Goal: Task Accomplishment & Management: Use online tool/utility

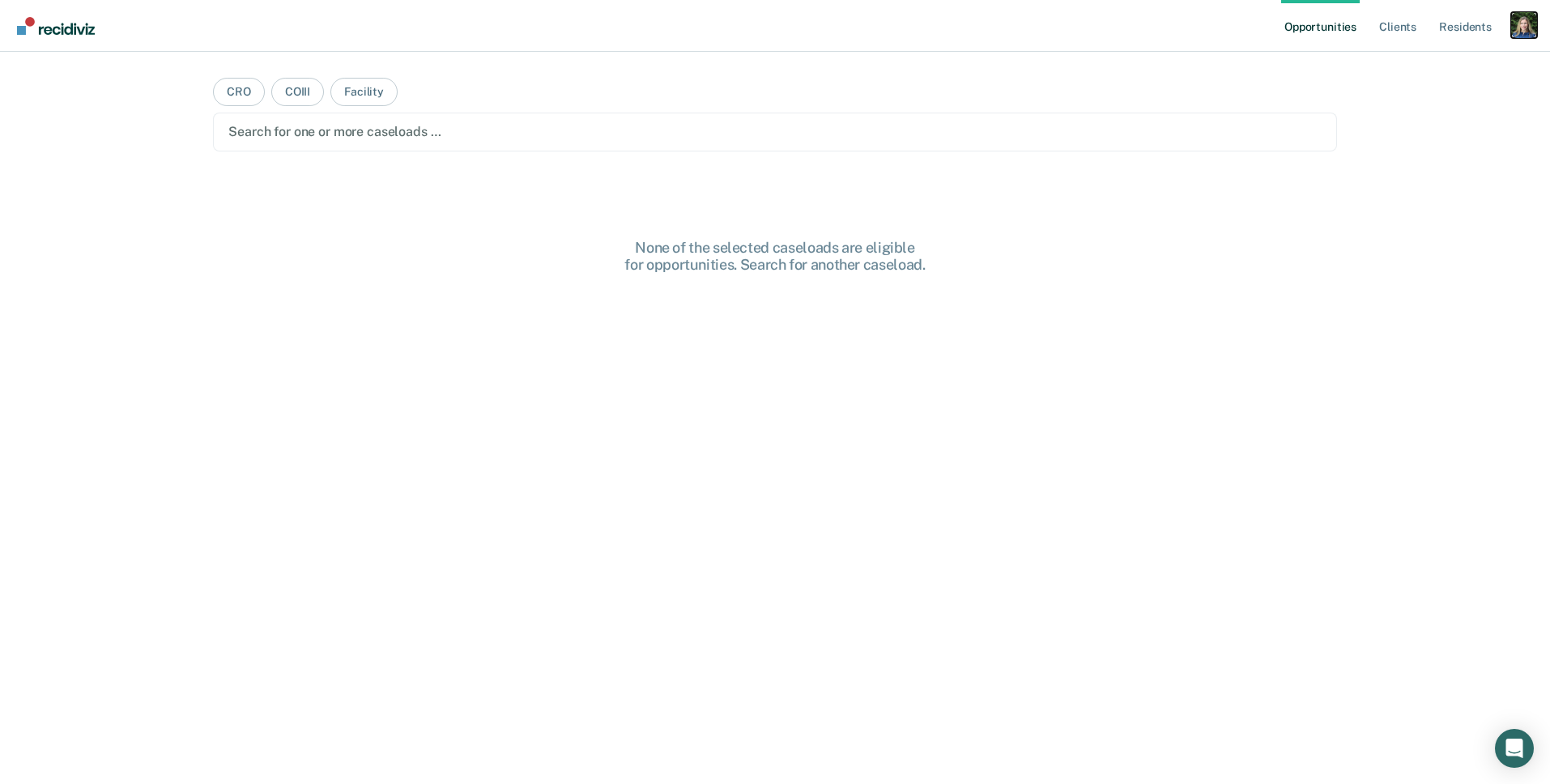
click at [1528, 25] on div "Profile dropdown button" at bounding box center [1523, 25] width 26 height 26
click at [1407, 66] on link "Profile" at bounding box center [1459, 66] width 130 height 14
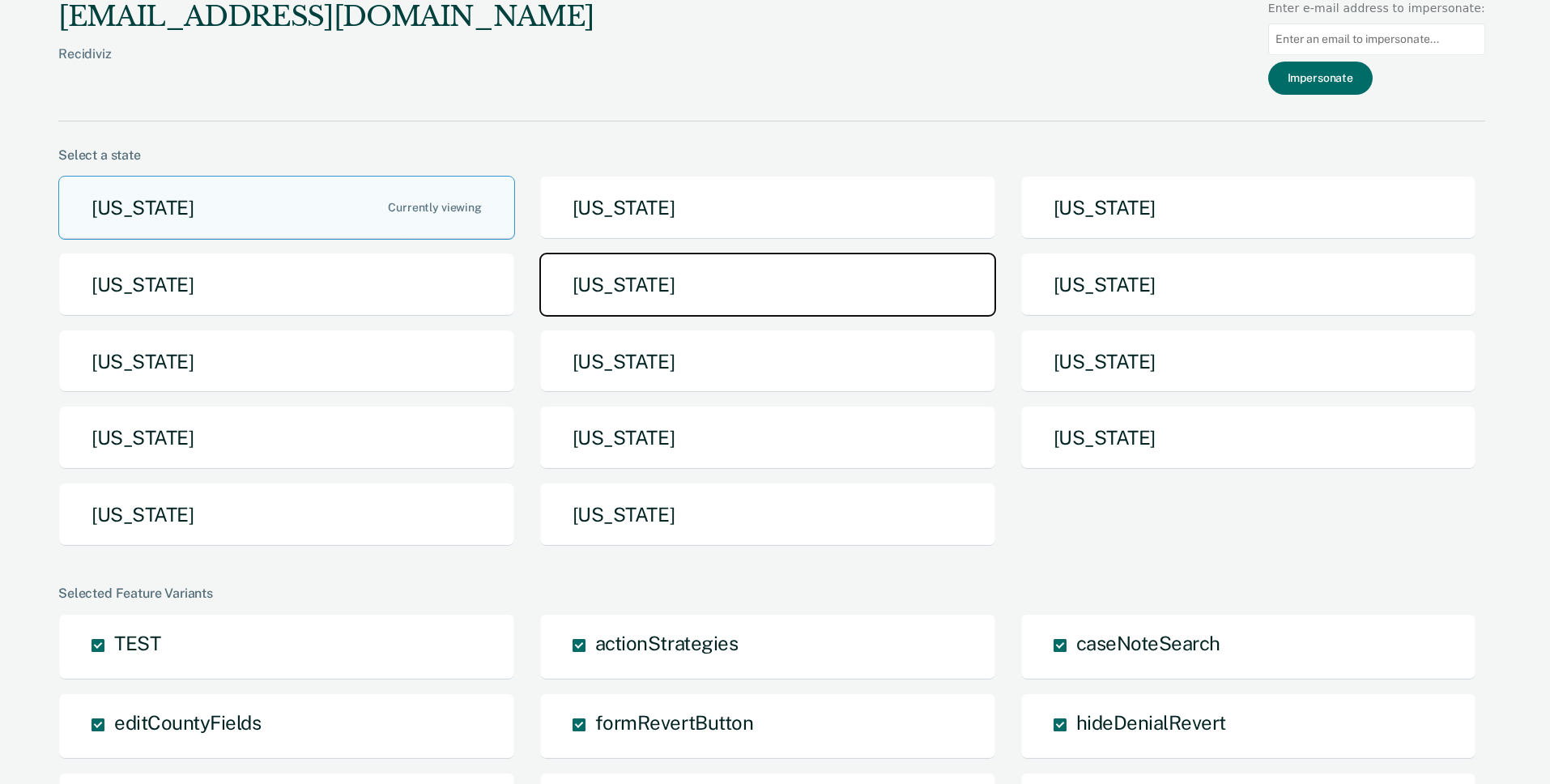
click at [665, 285] on button "[US_STATE]" at bounding box center [767, 285] width 457 height 64
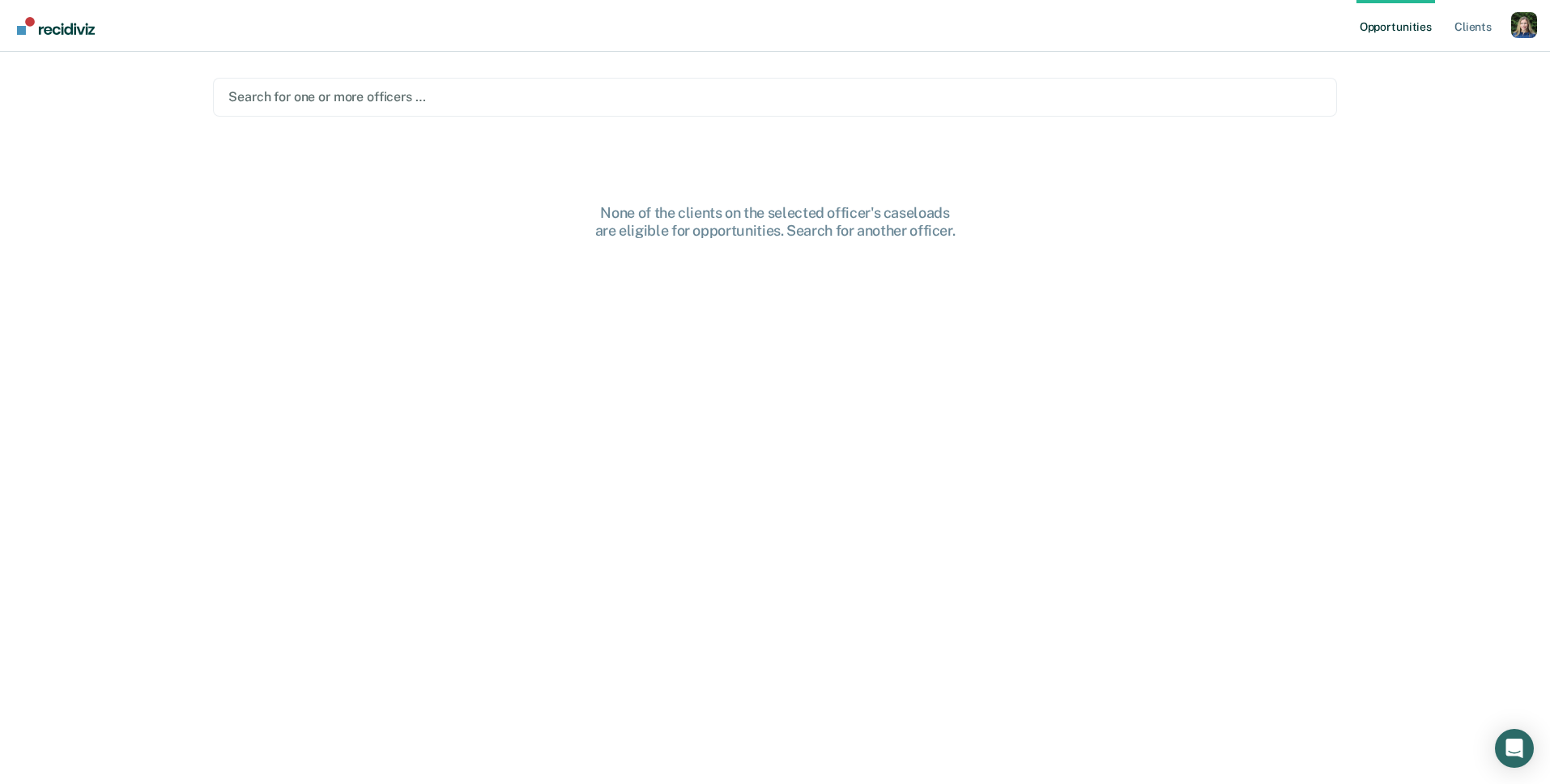
click at [814, 101] on div at bounding box center [775, 96] width 1093 height 19
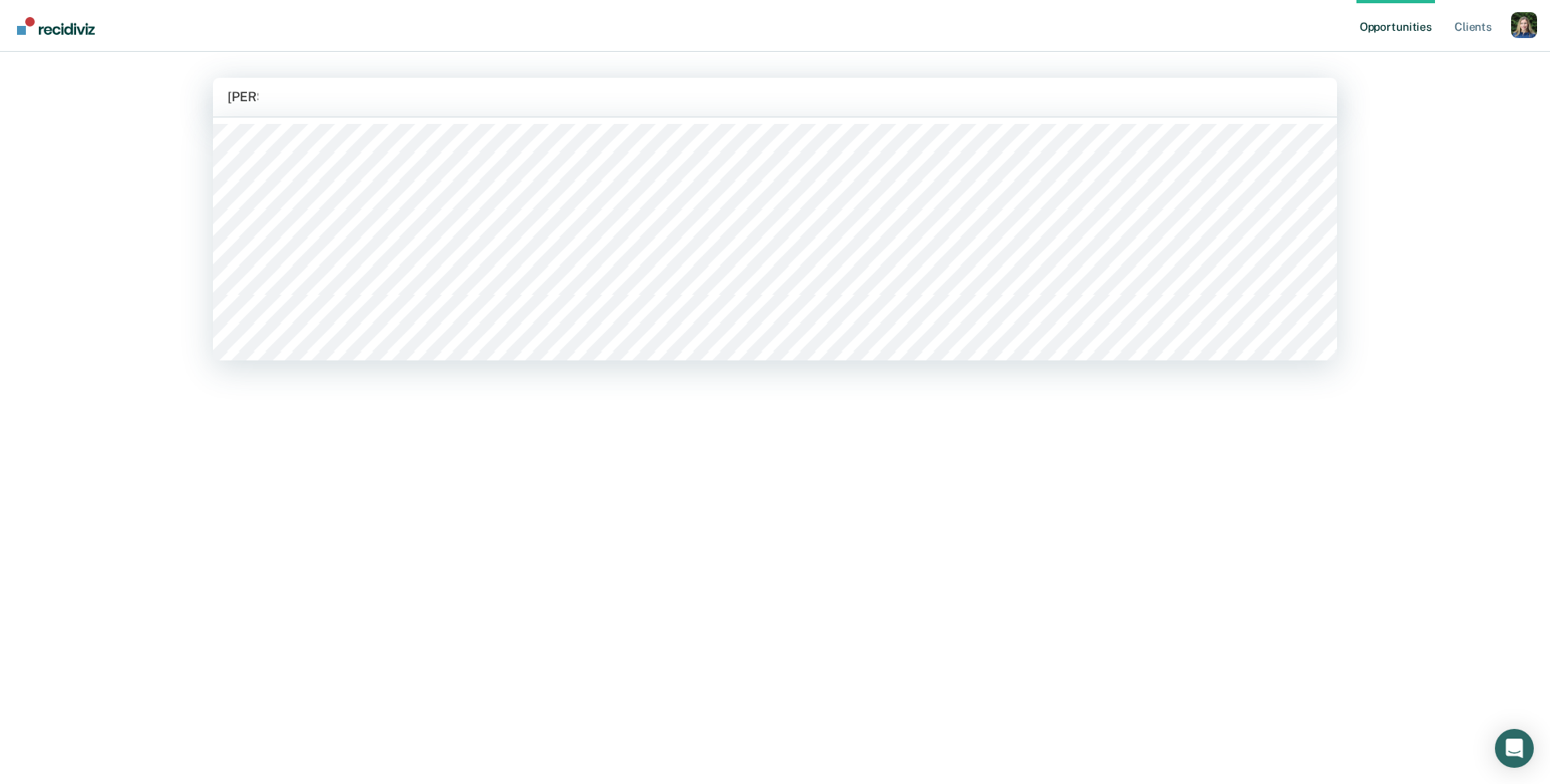
type input "[PERSON_NAME]"
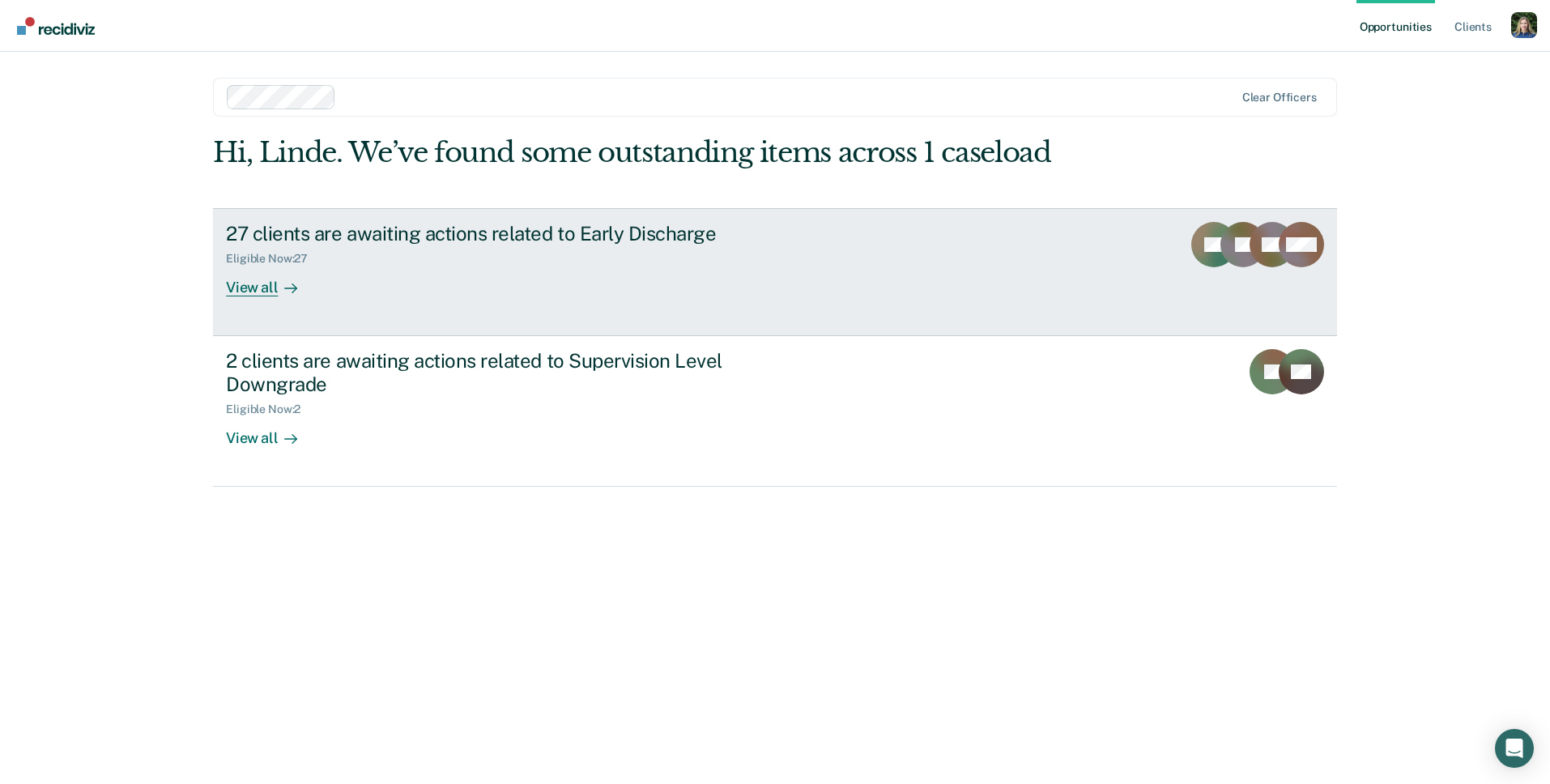
click at [562, 273] on div "27 clients are awaiting actions related to Early Discharge Eligible Now : 27 Vi…" at bounding box center [530, 259] width 607 height 75
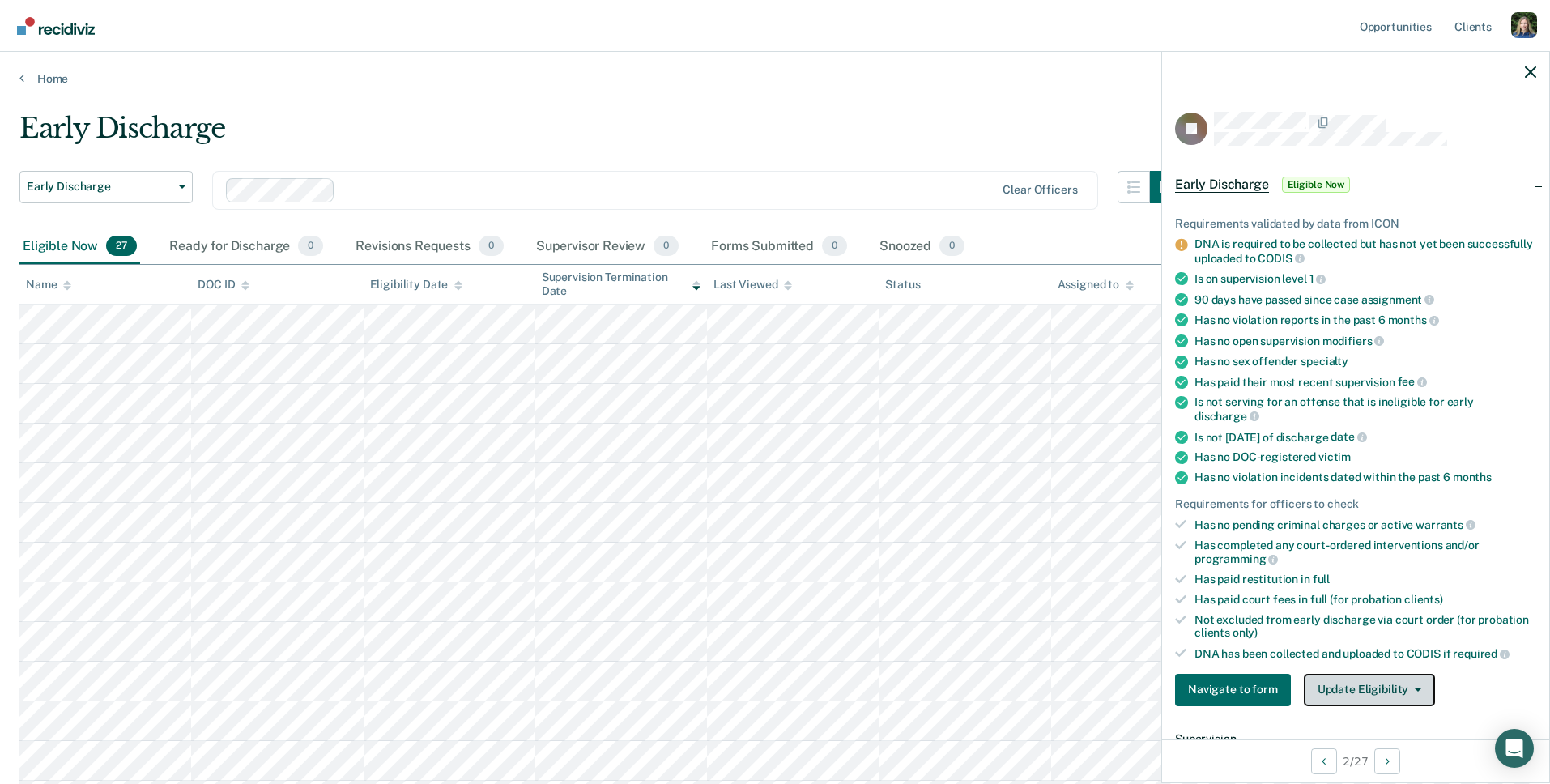
click at [1357, 674] on button "Update Eligibility" at bounding box center [1368, 689] width 131 height 32
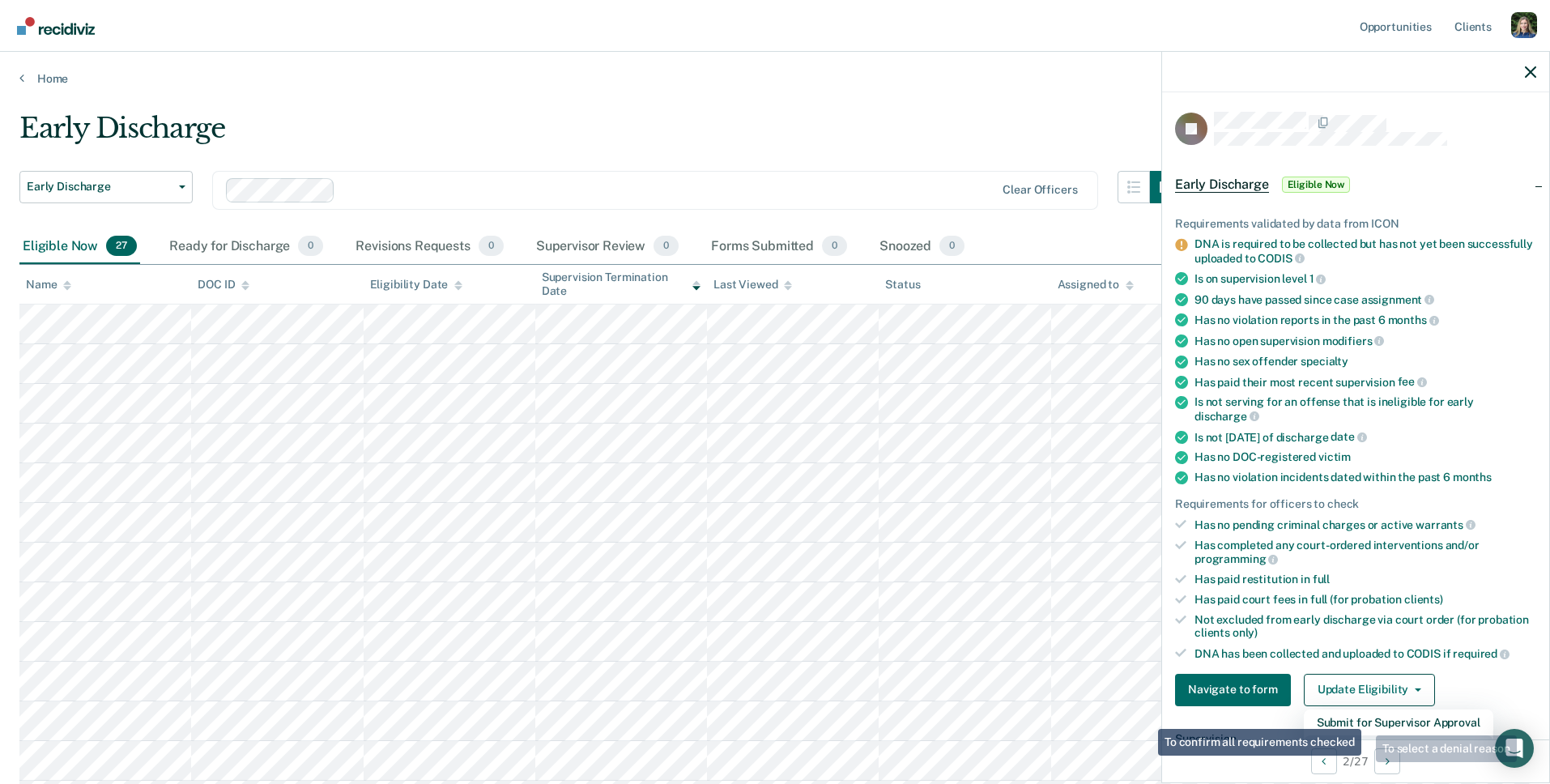
scroll to position [7, 0]
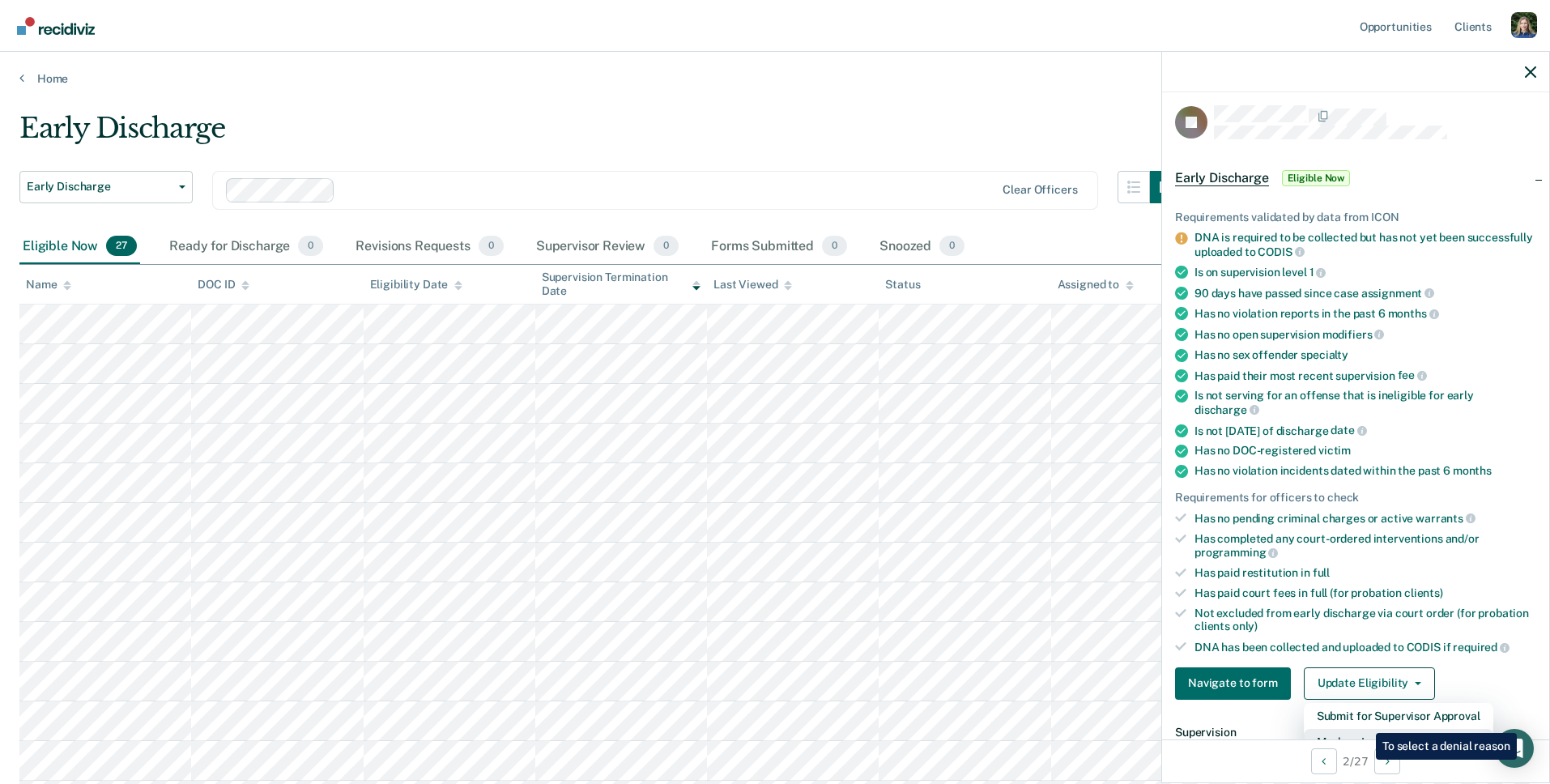
click at [1363, 729] on button "Mark as Ineligible" at bounding box center [1398, 741] width 189 height 26
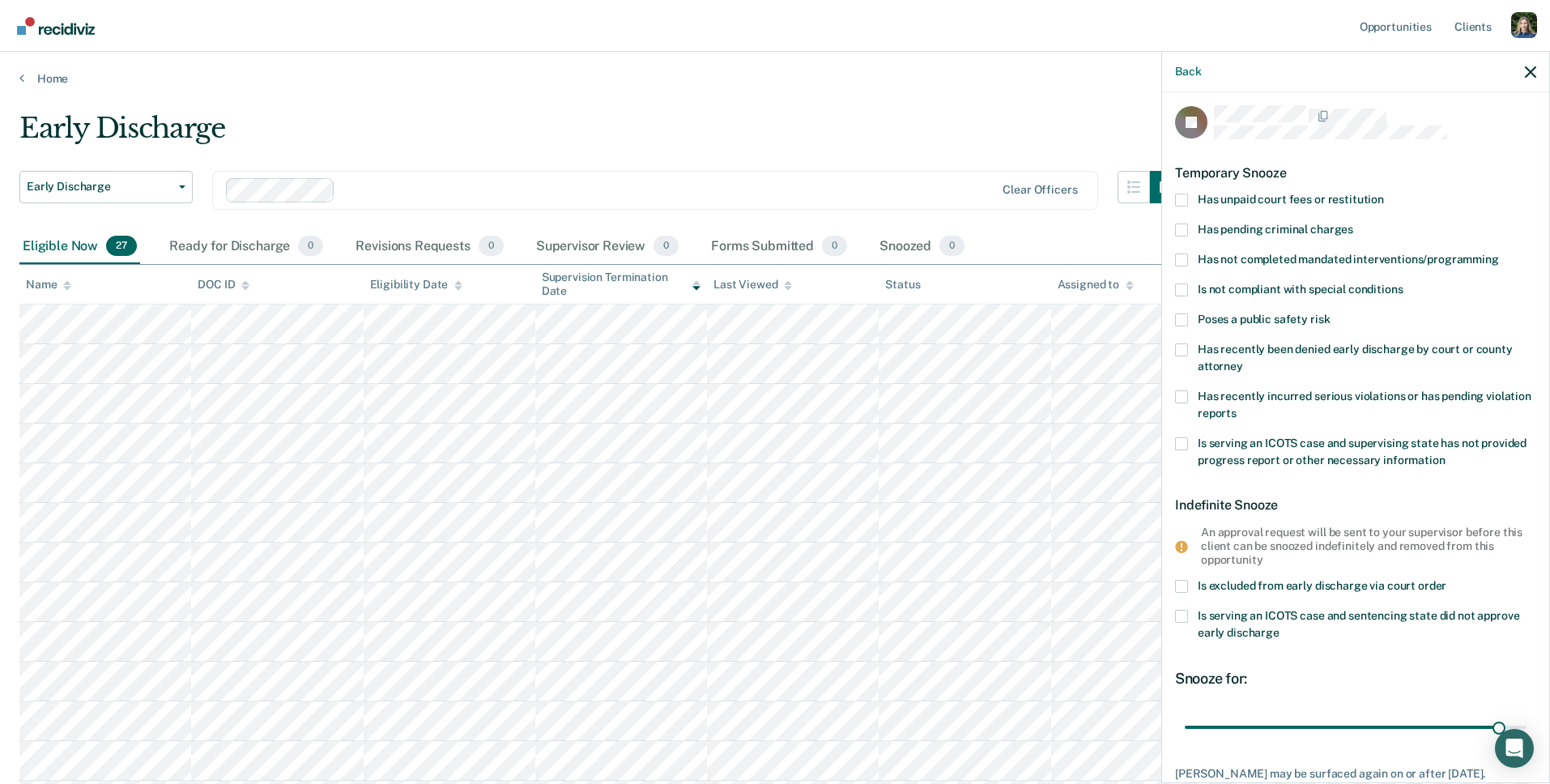
click at [1179, 197] on span at bounding box center [1181, 200] width 13 height 13
click at [1384, 193] on input "Has unpaid court fees or restitution" at bounding box center [1384, 193] width 0 height 0
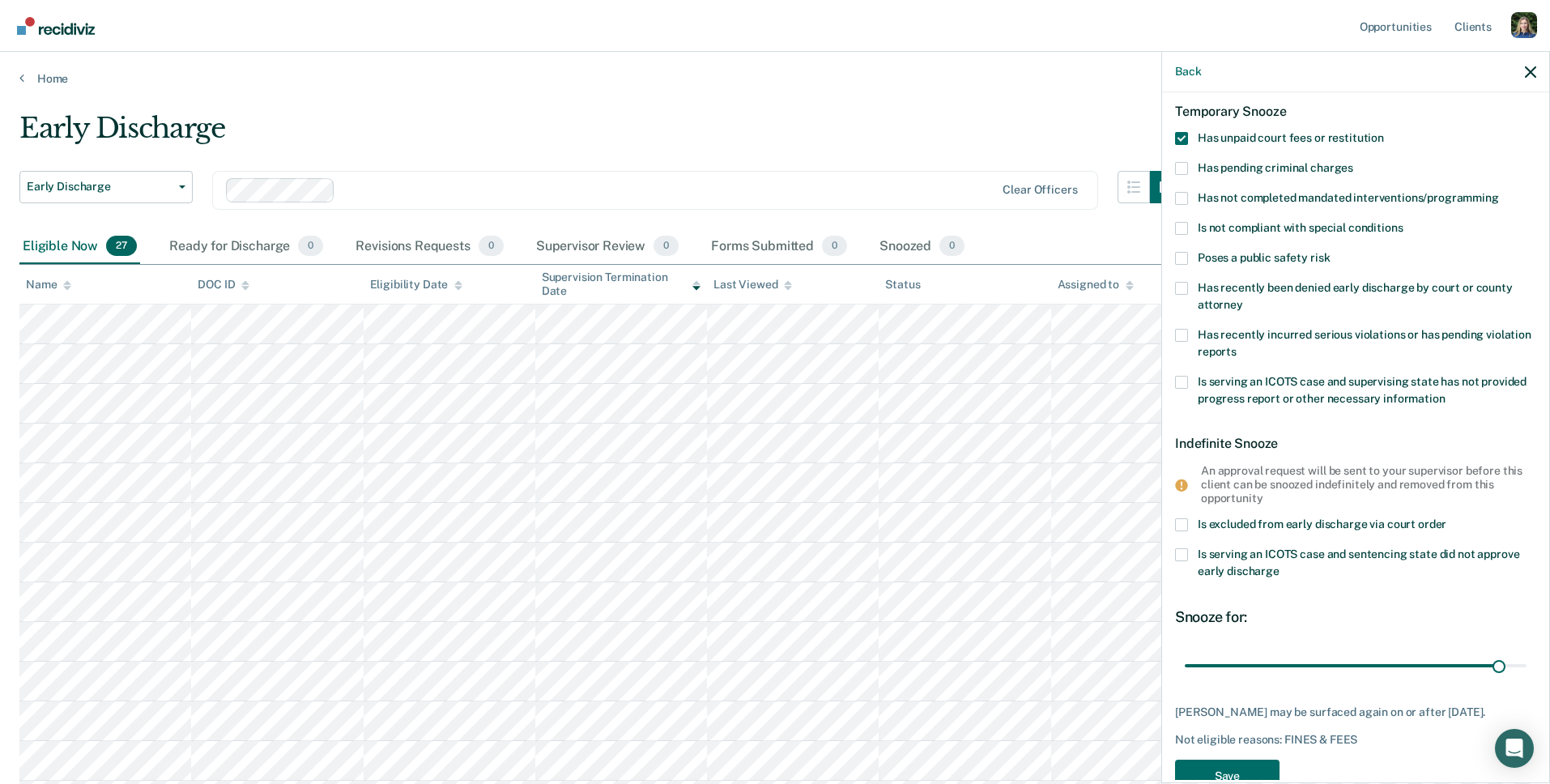
scroll to position [81, 0]
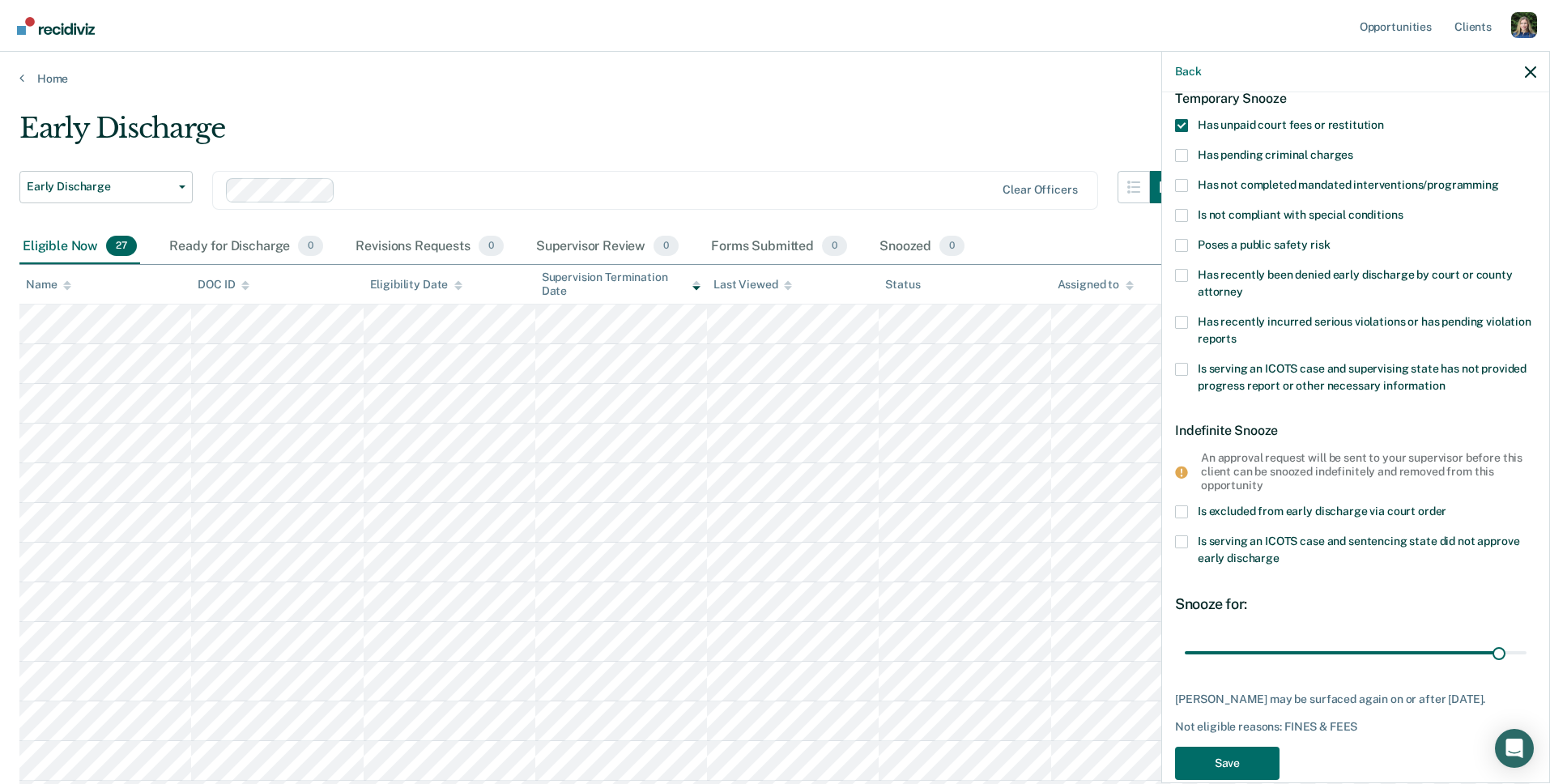
click at [1178, 123] on span at bounding box center [1181, 126] width 13 height 13
click at [1384, 119] on input "Has unpaid court fees or restitution" at bounding box center [1384, 119] width 0 height 0
click at [1182, 273] on span at bounding box center [1181, 276] width 13 height 13
click at [1243, 285] on input "Has recently been denied early discharge by court or county attorney" at bounding box center [1243, 285] width 0 height 0
click at [1181, 275] on span at bounding box center [1181, 276] width 13 height 13
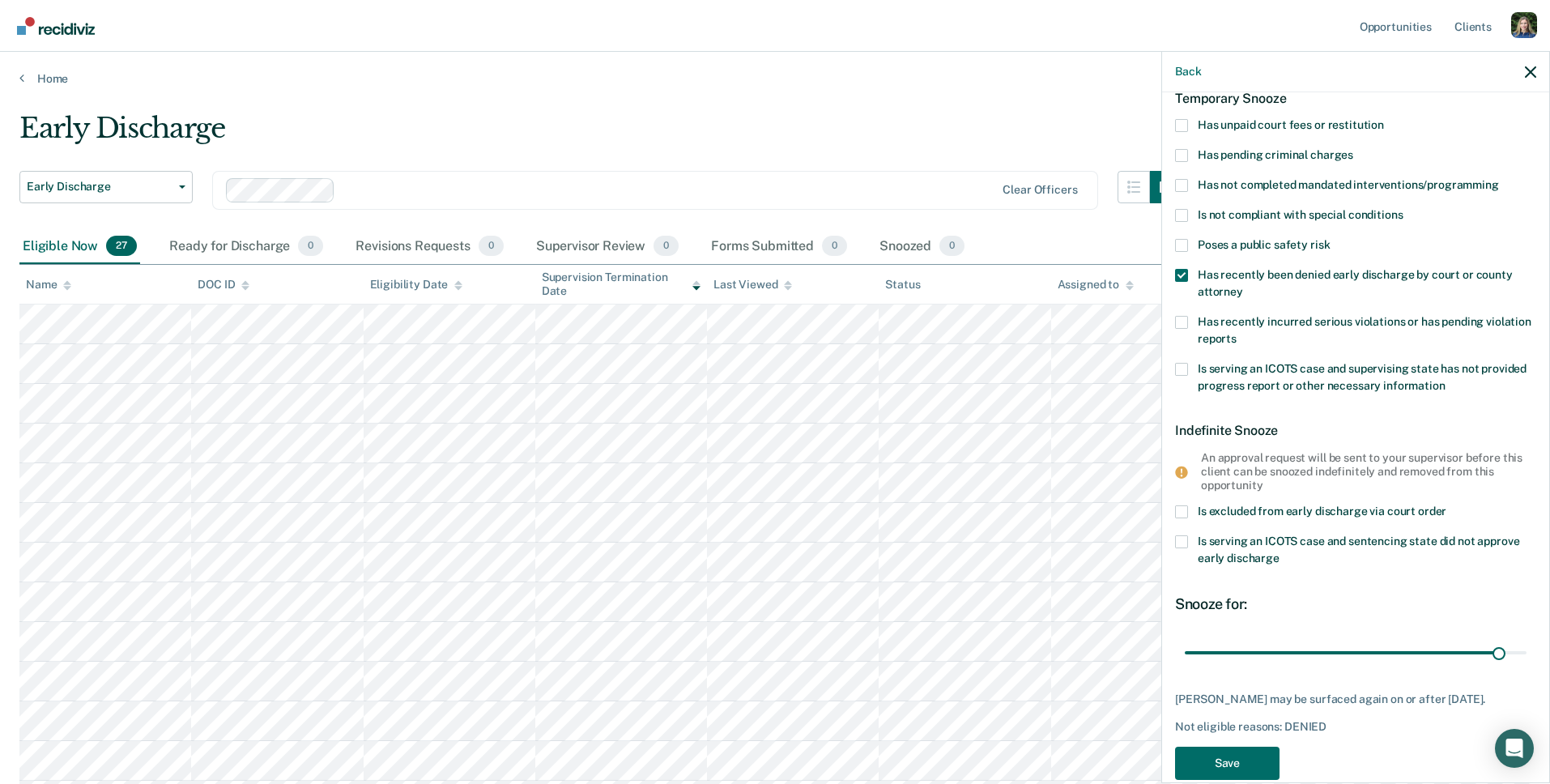
click at [1243, 285] on input "Has recently been denied early discharge by court or county attorney" at bounding box center [1243, 285] width 0 height 0
click at [1183, 247] on span at bounding box center [1181, 245] width 13 height 13
click at [1330, 239] on input "Poses a public safety risk" at bounding box center [1330, 239] width 0 height 0
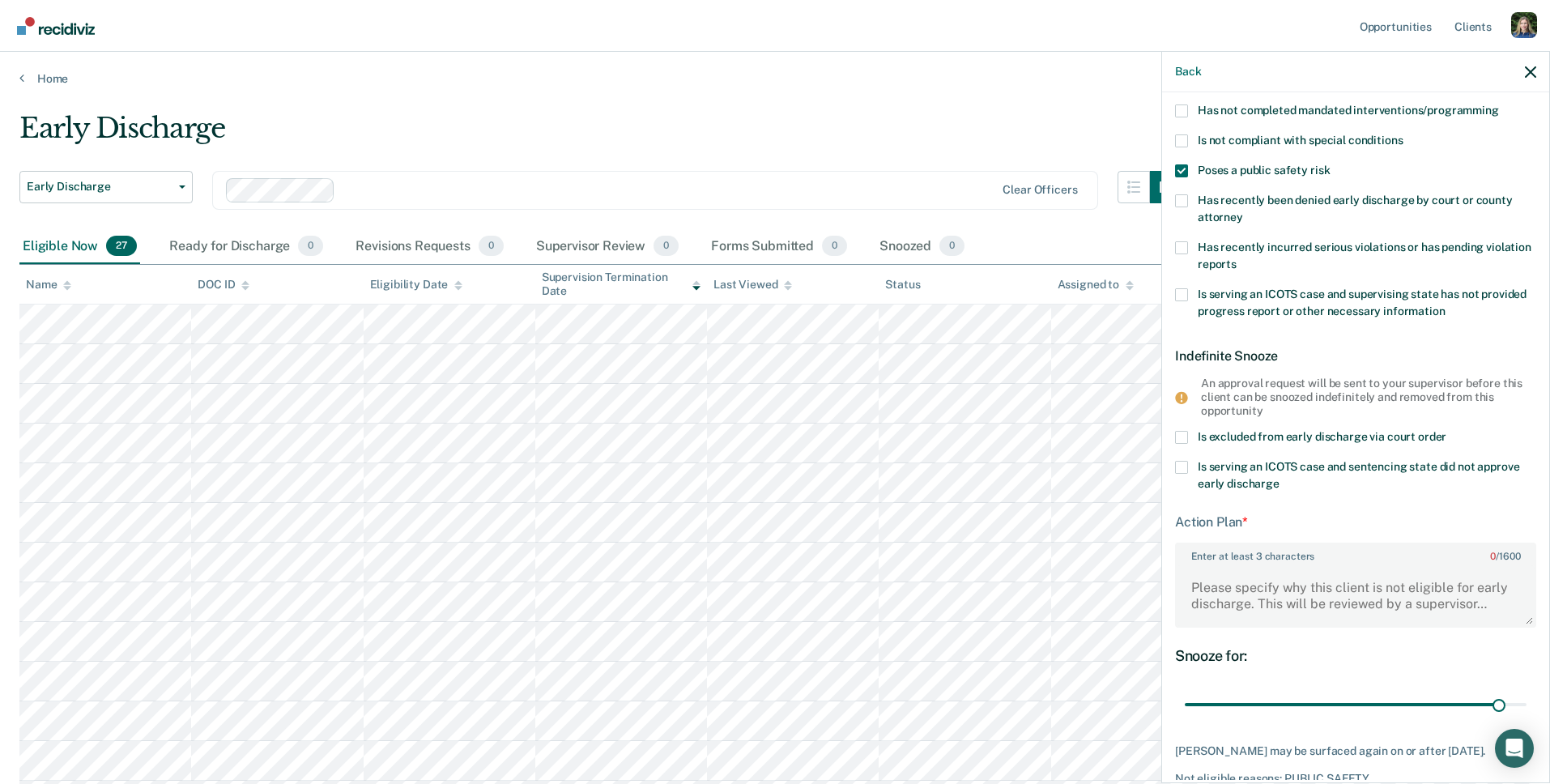
scroll to position [183, 0]
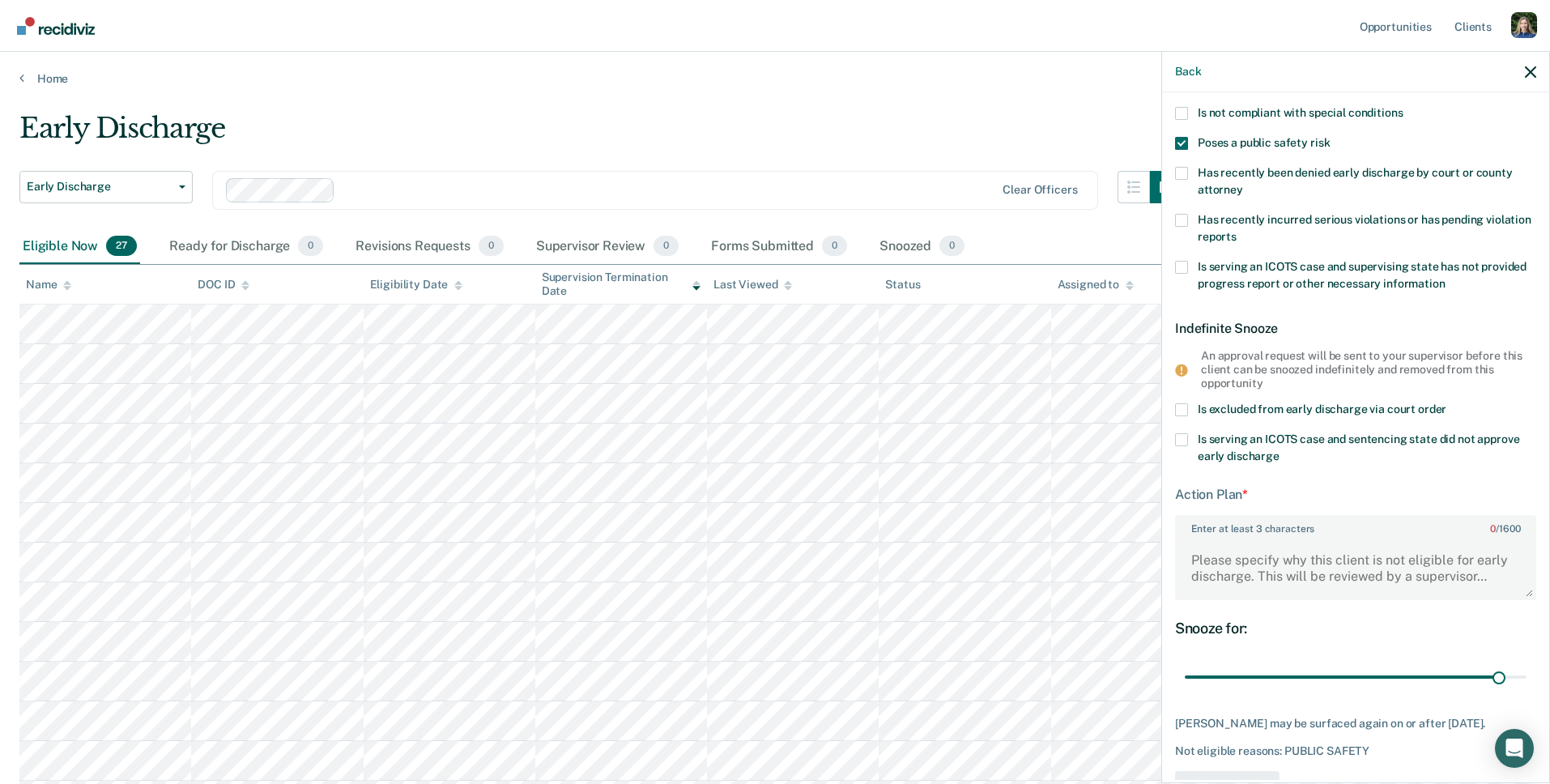
click at [1182, 222] on span at bounding box center [1181, 220] width 13 height 13
click at [1237, 230] on input "Has recently incurred serious violations or has pending violation reports" at bounding box center [1237, 230] width 0 height 0
click at [1184, 142] on span at bounding box center [1181, 143] width 13 height 13
click at [1330, 137] on input "Poses a public safety risk" at bounding box center [1330, 137] width 0 height 0
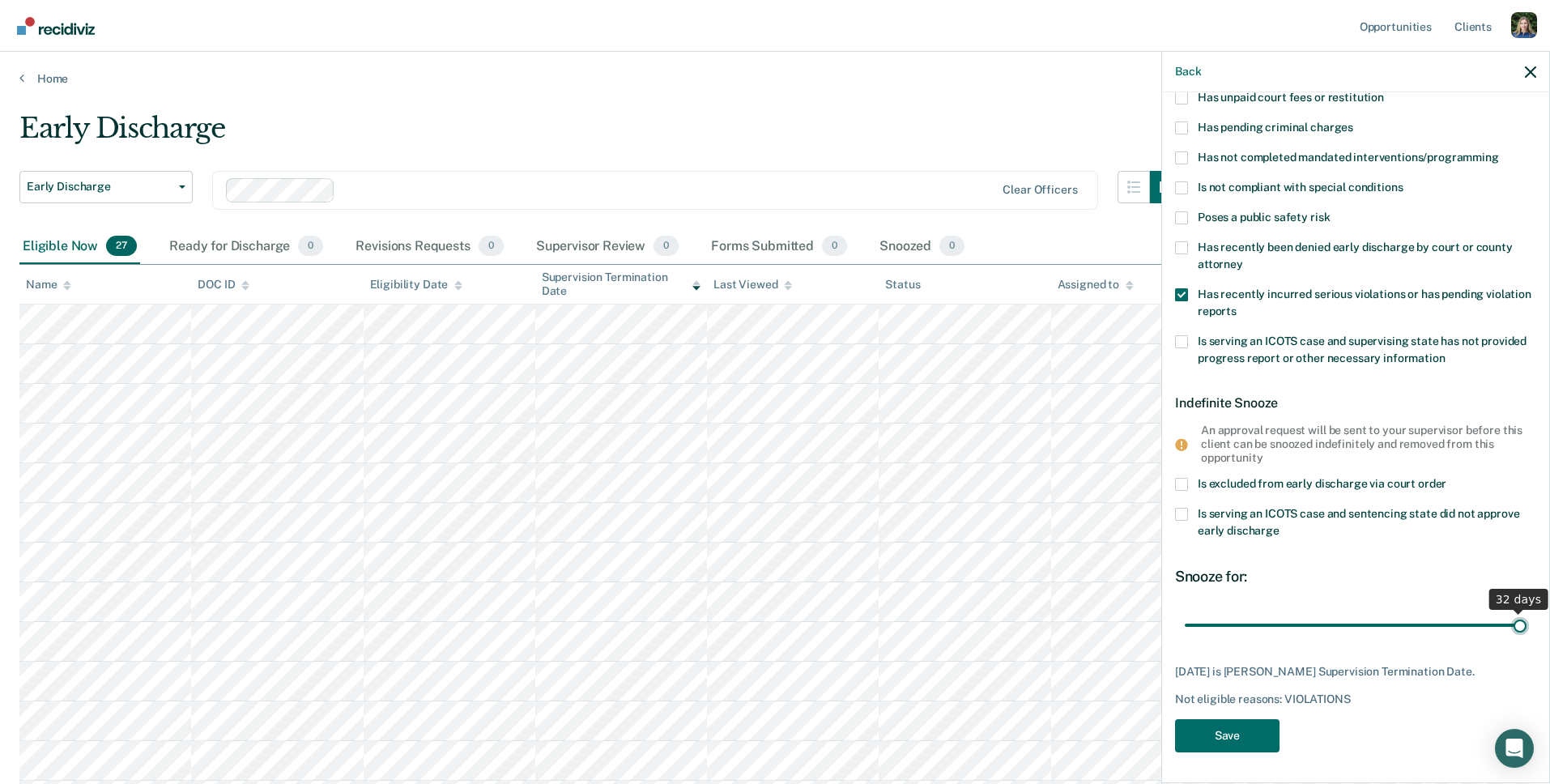
drag, startPoint x: 1500, startPoint y: 619, endPoint x: 1534, endPoint y: 619, distance: 34.0
click at [1526, 619] on input "range" at bounding box center [1355, 624] width 341 height 28
click at [1182, 339] on span at bounding box center [1181, 341] width 13 height 13
click at [1446, 352] on input "Is serving an ICOTS case and supervising state has not provided progress report…" at bounding box center [1446, 352] width 0 height 0
click at [1182, 296] on span at bounding box center [1181, 295] width 13 height 13
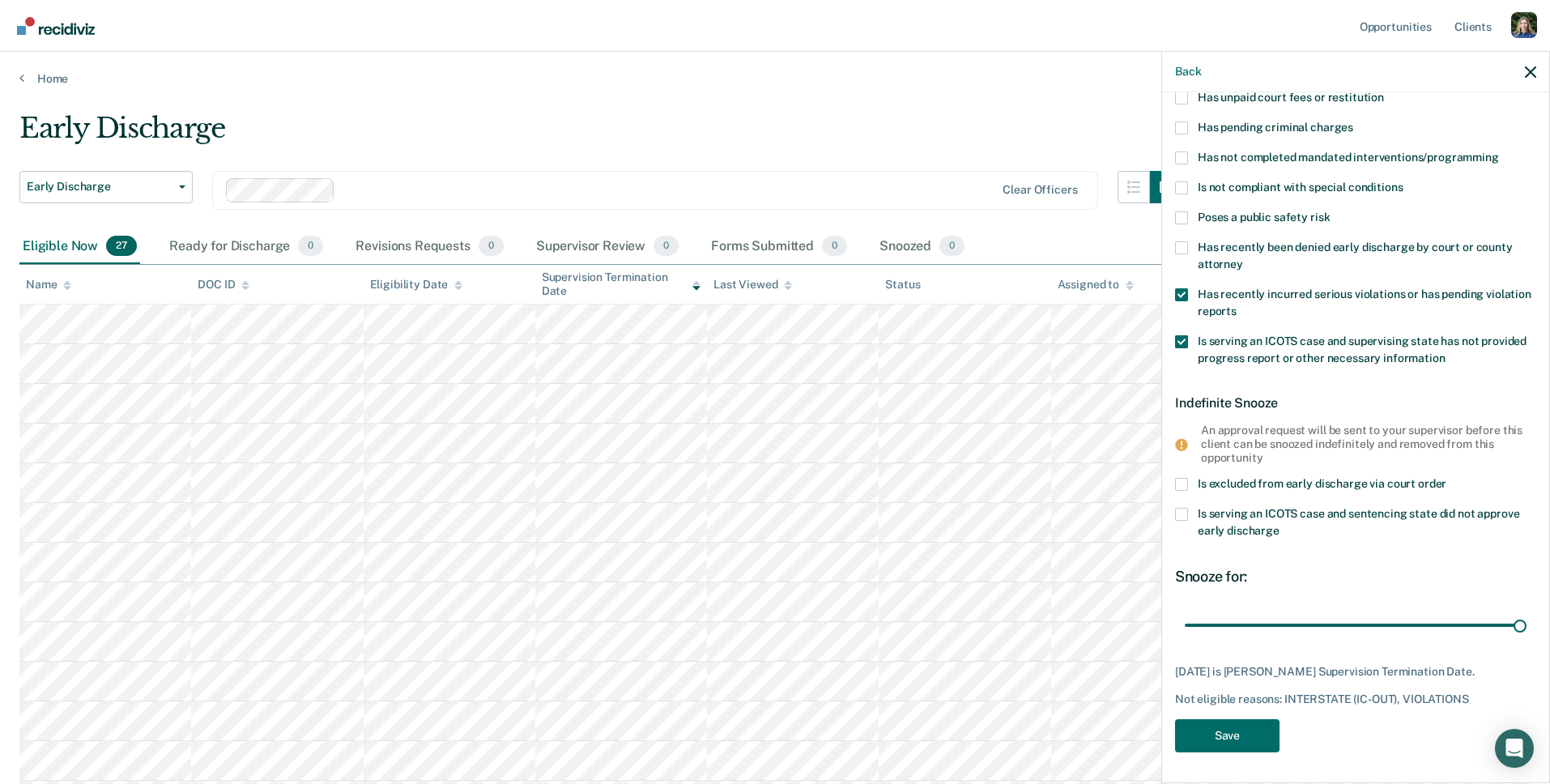
click at [1237, 305] on input "Has recently incurred serious violations or has pending violation reports" at bounding box center [1237, 305] width 0 height 0
type input "32"
drag, startPoint x: 1522, startPoint y: 625, endPoint x: 1561, endPoint y: 629, distance: 39.2
click at [1526, 629] on input "range" at bounding box center [1355, 624] width 341 height 28
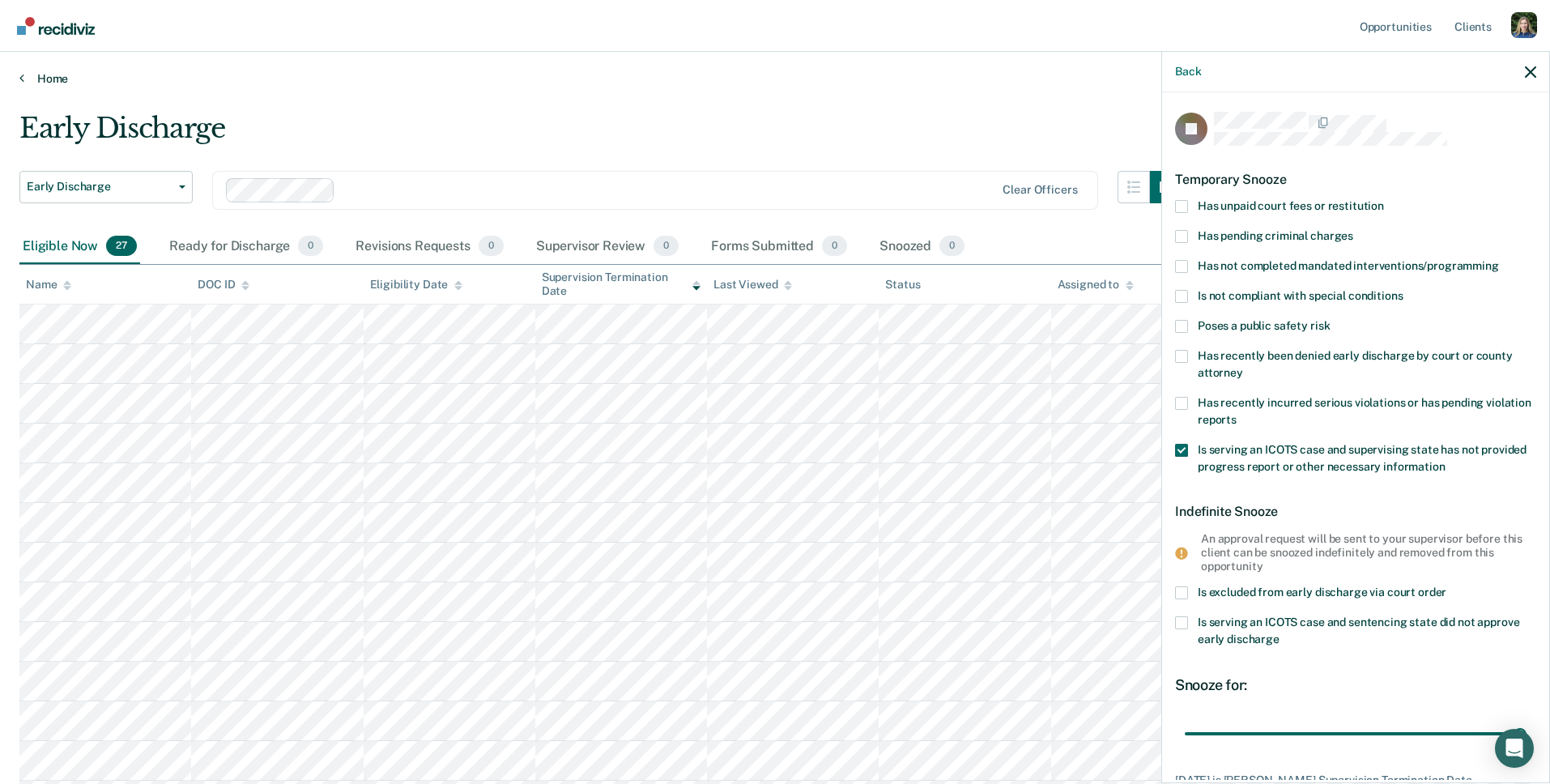
click at [741, 76] on link "Home" at bounding box center [775, 79] width 1511 height 15
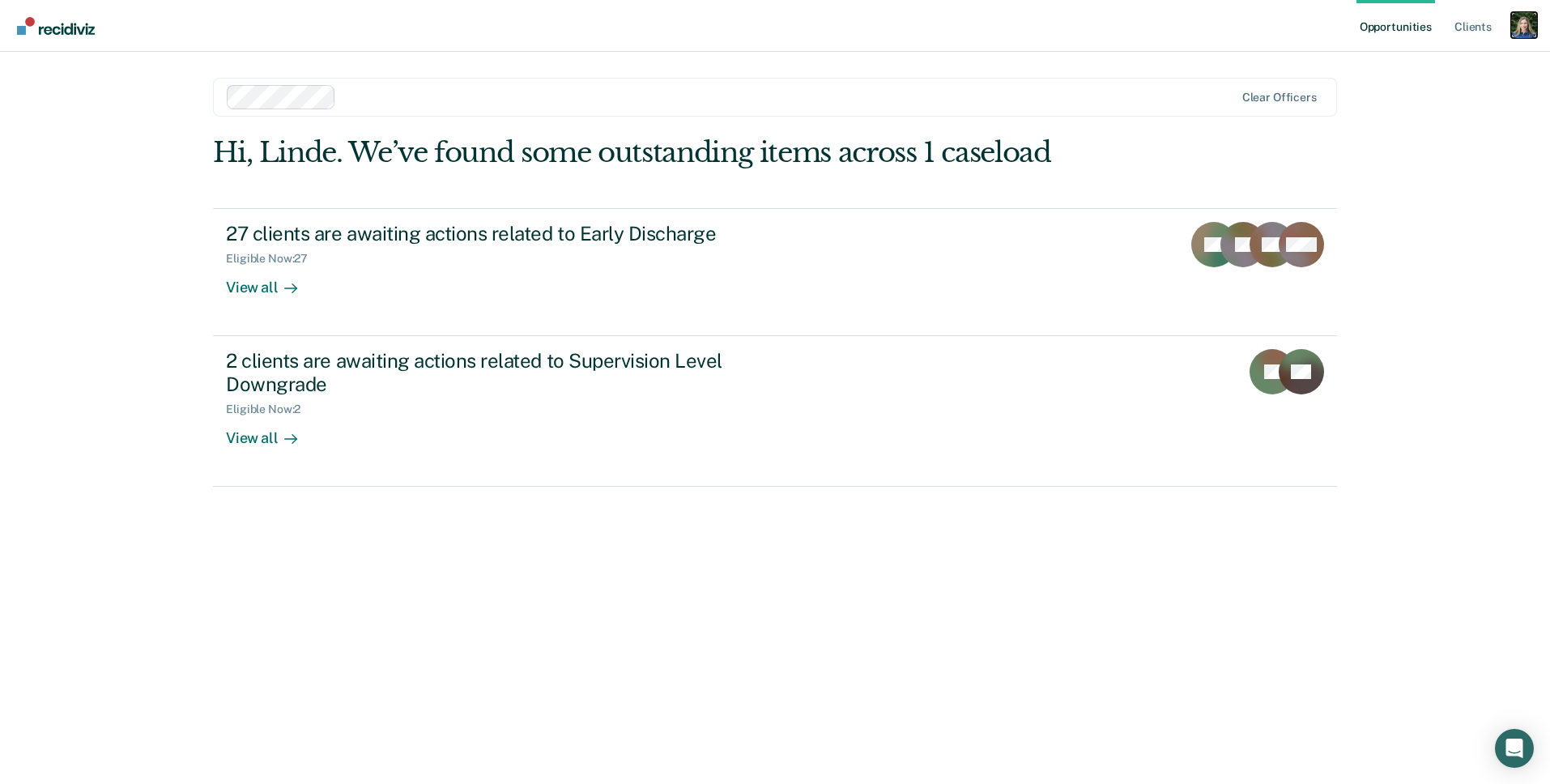
click at [1534, 32] on div "Profile dropdown button" at bounding box center [1523, 25] width 26 height 26
click at [1421, 60] on link "Profile" at bounding box center [1459, 66] width 130 height 14
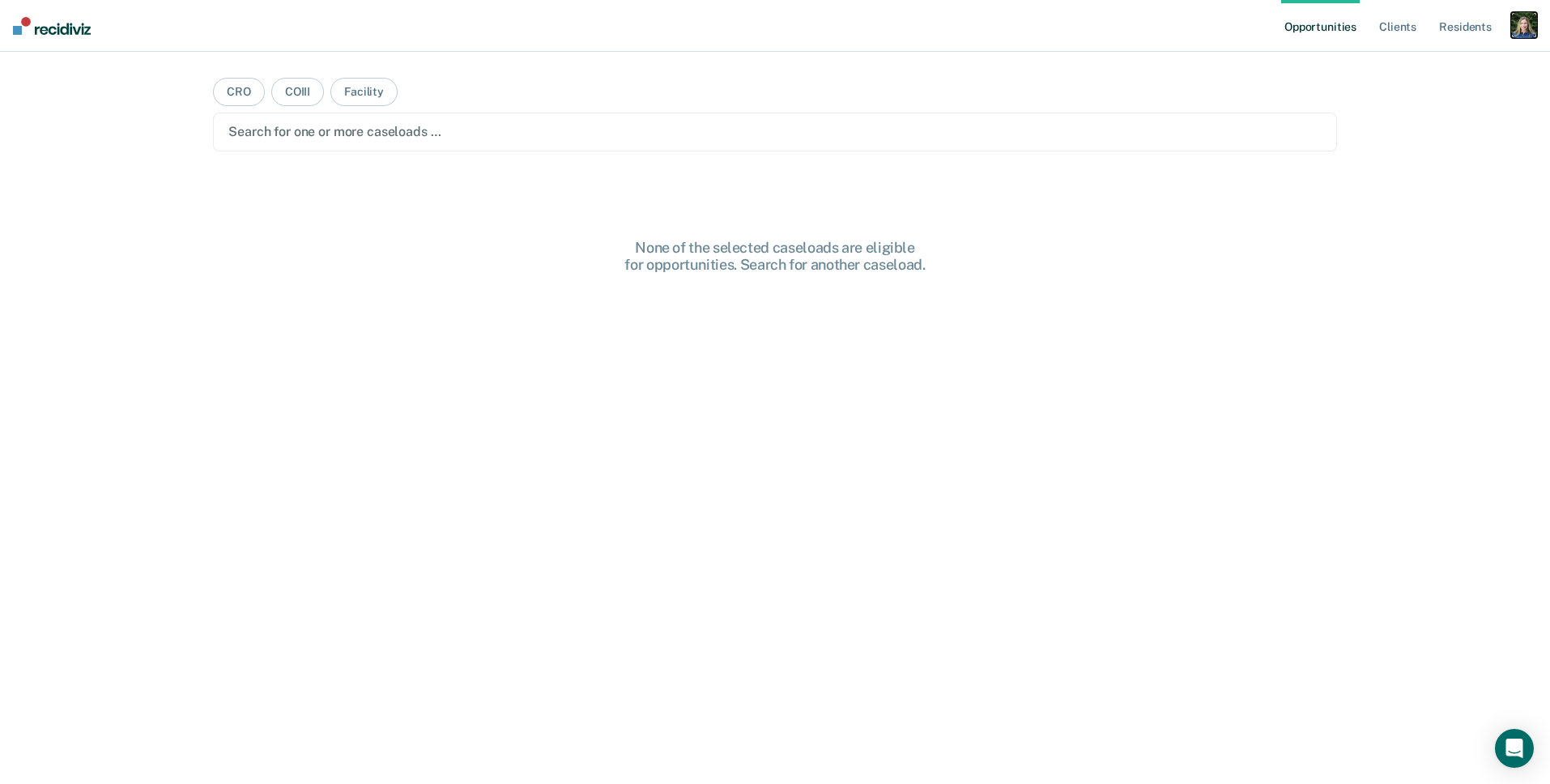
click at [1530, 27] on div "button" at bounding box center [1523, 25] width 26 height 26
click at [1418, 68] on link "Profile" at bounding box center [1459, 66] width 130 height 14
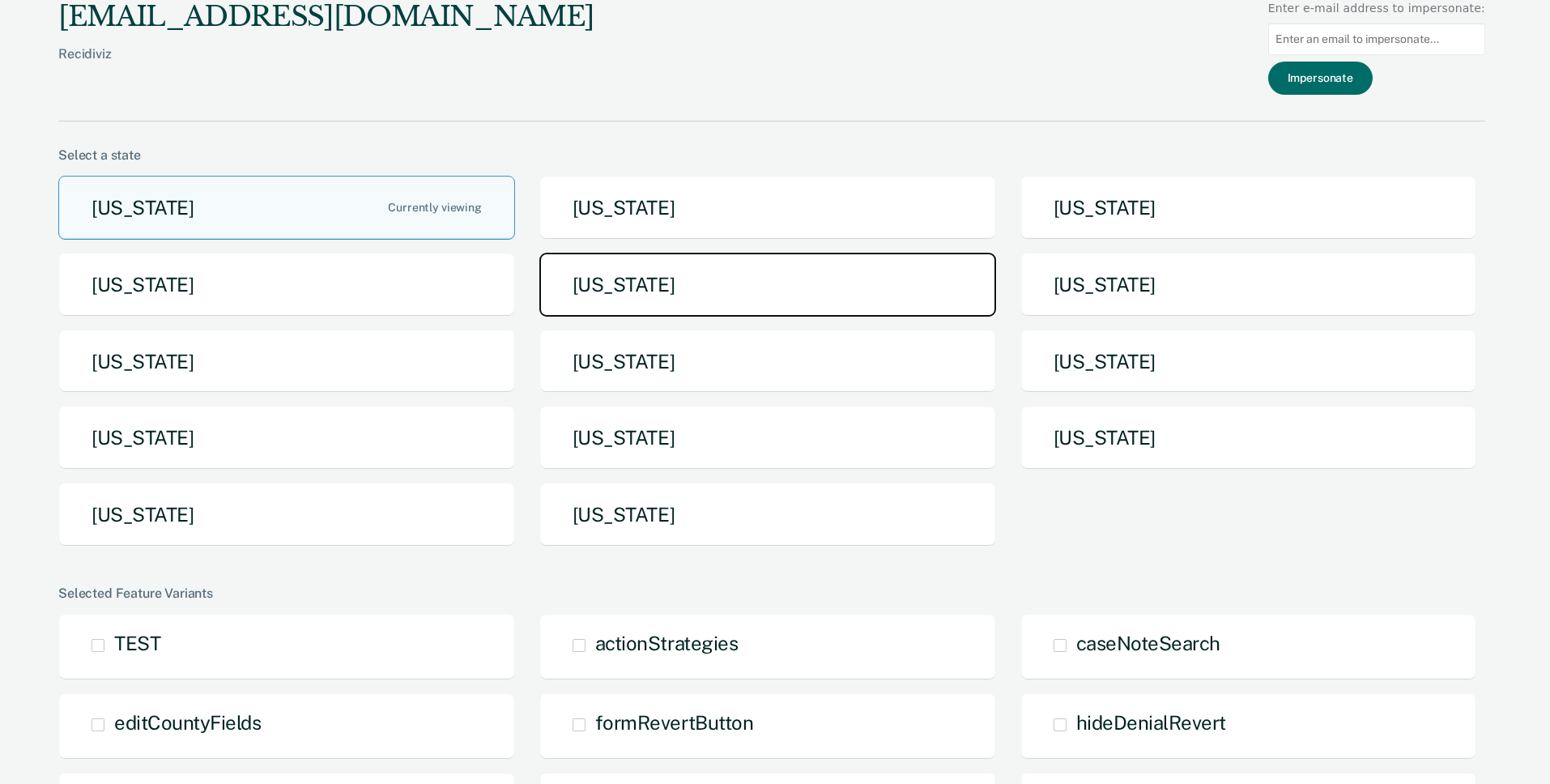
click at [800, 281] on button "[US_STATE]" at bounding box center [767, 285] width 457 height 64
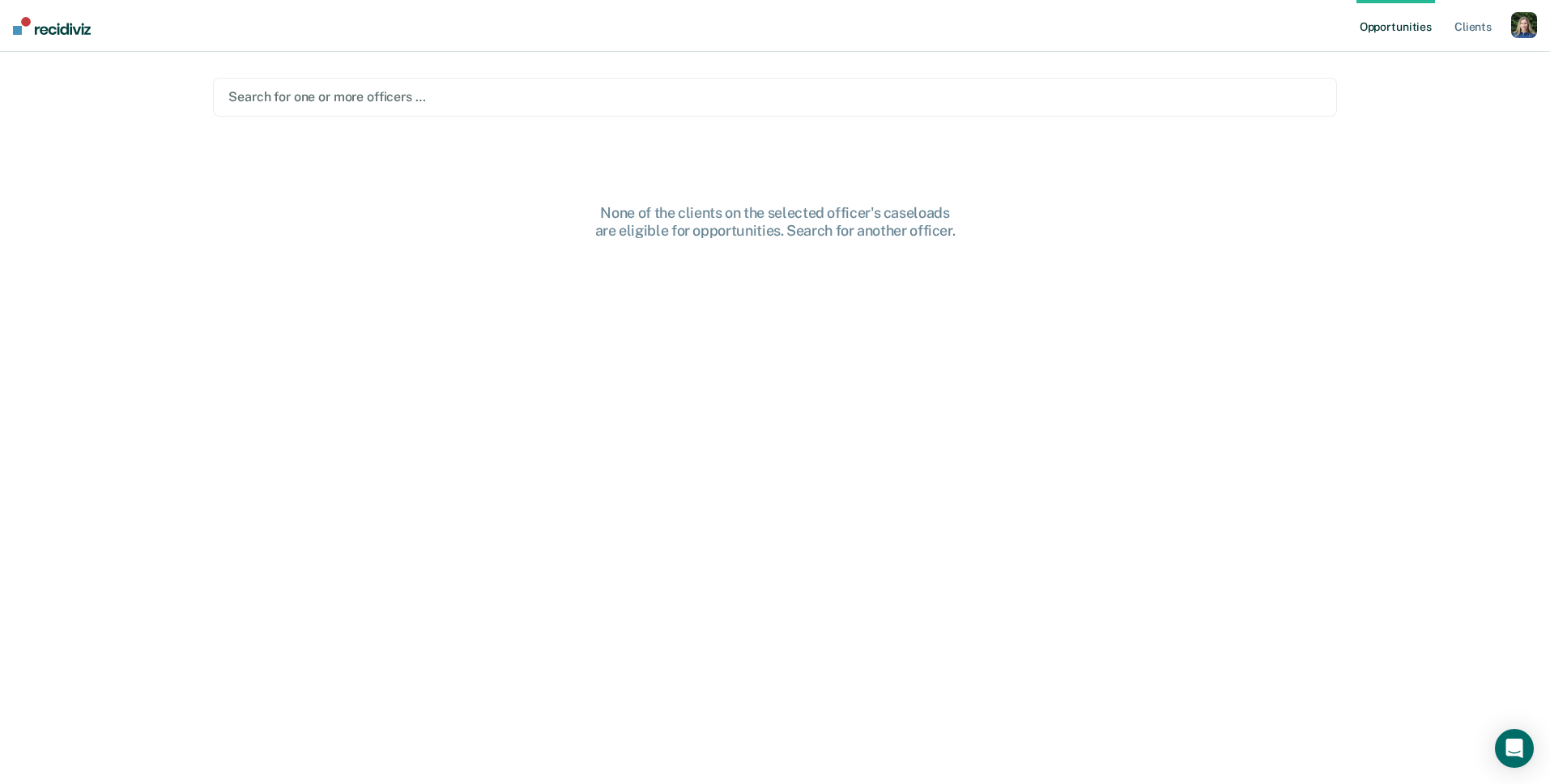
click at [593, 104] on div at bounding box center [775, 96] width 1093 height 19
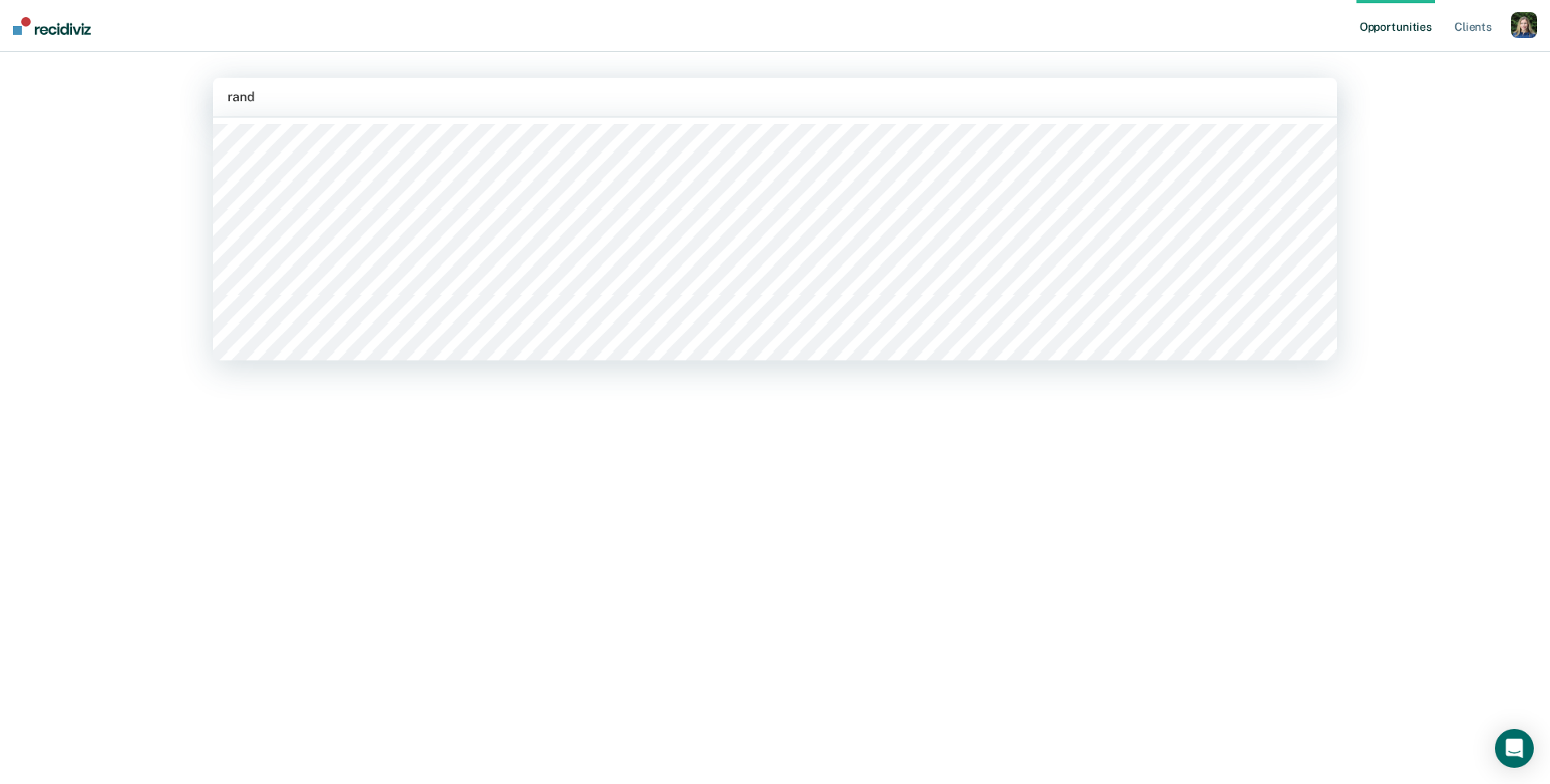
type input "[PERSON_NAME]"
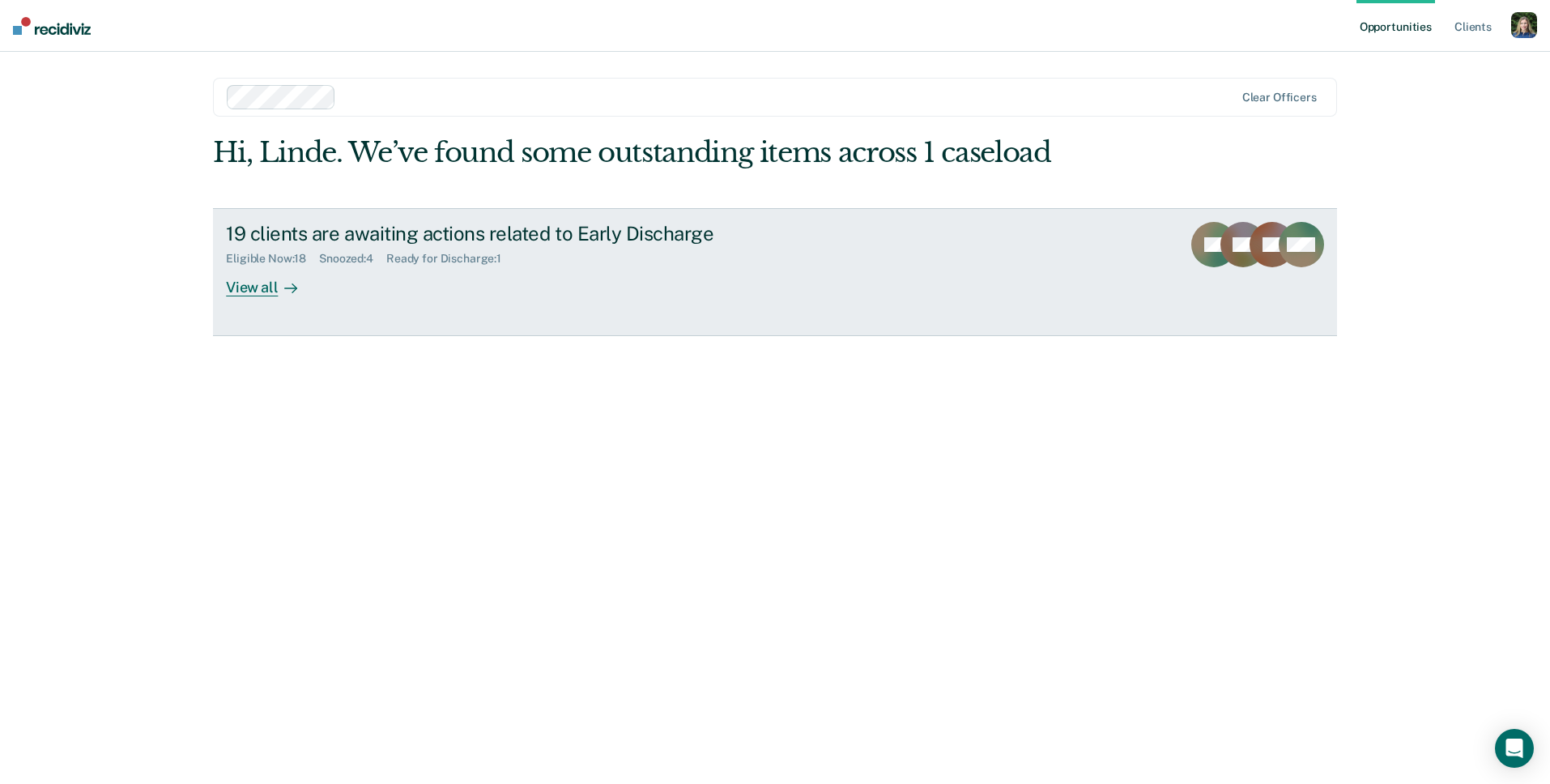
click at [367, 275] on div "19 clients are awaiting actions related to Early Discharge Eligible Now : 18 Sn…" at bounding box center [530, 259] width 607 height 75
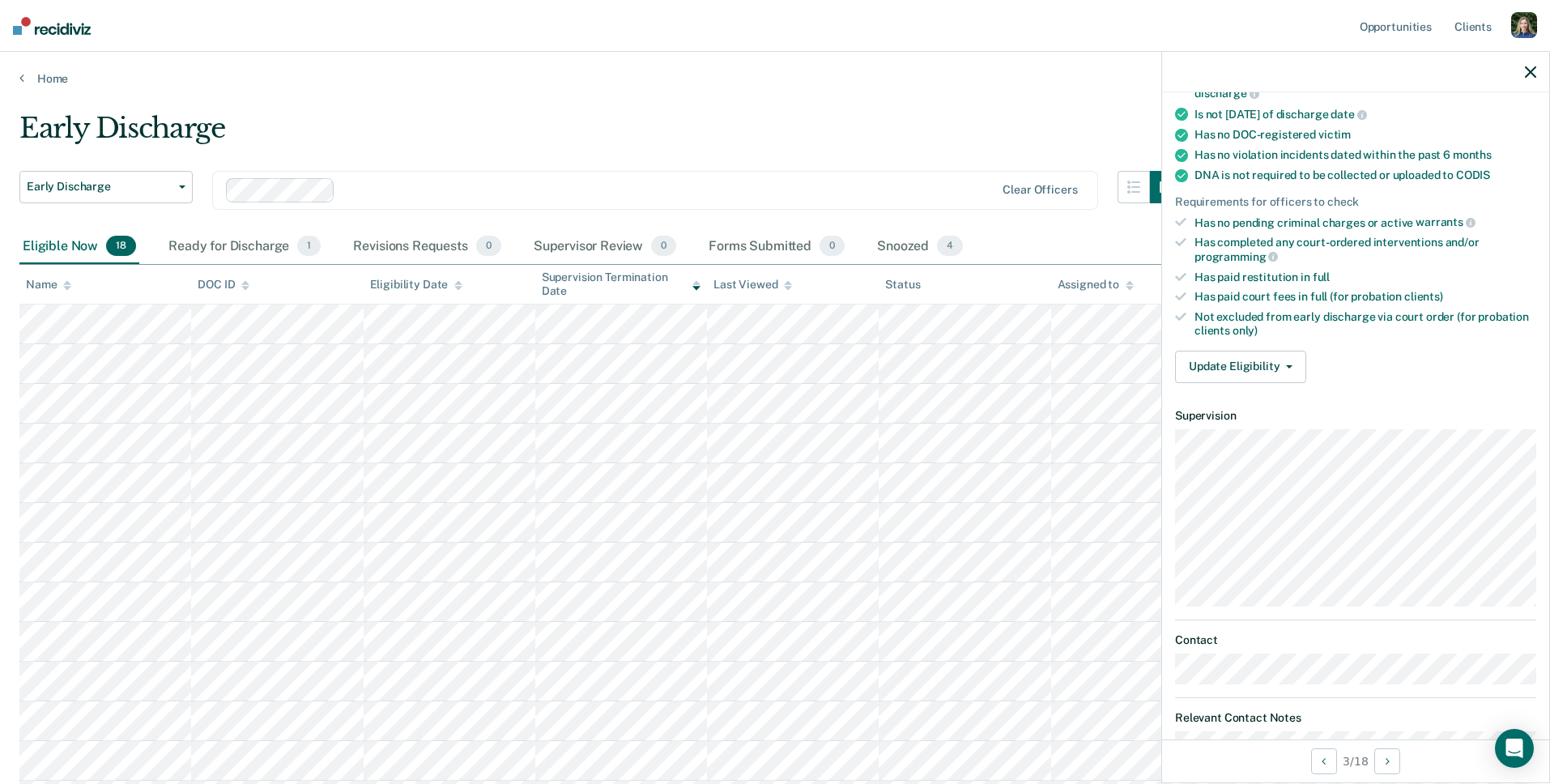
scroll to position [313, 0]
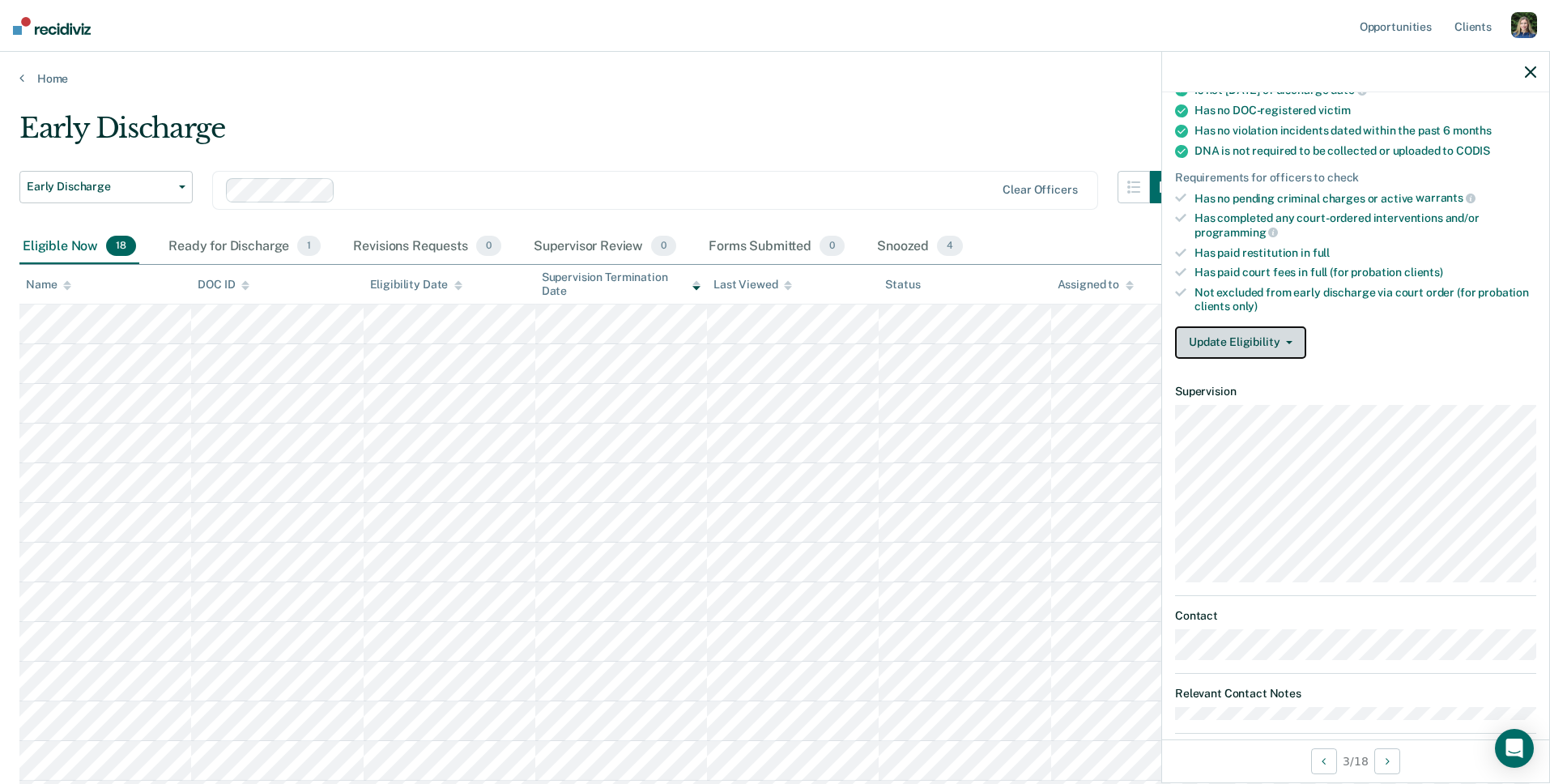
click at [1286, 341] on icon "button" at bounding box center [1289, 342] width 7 height 3
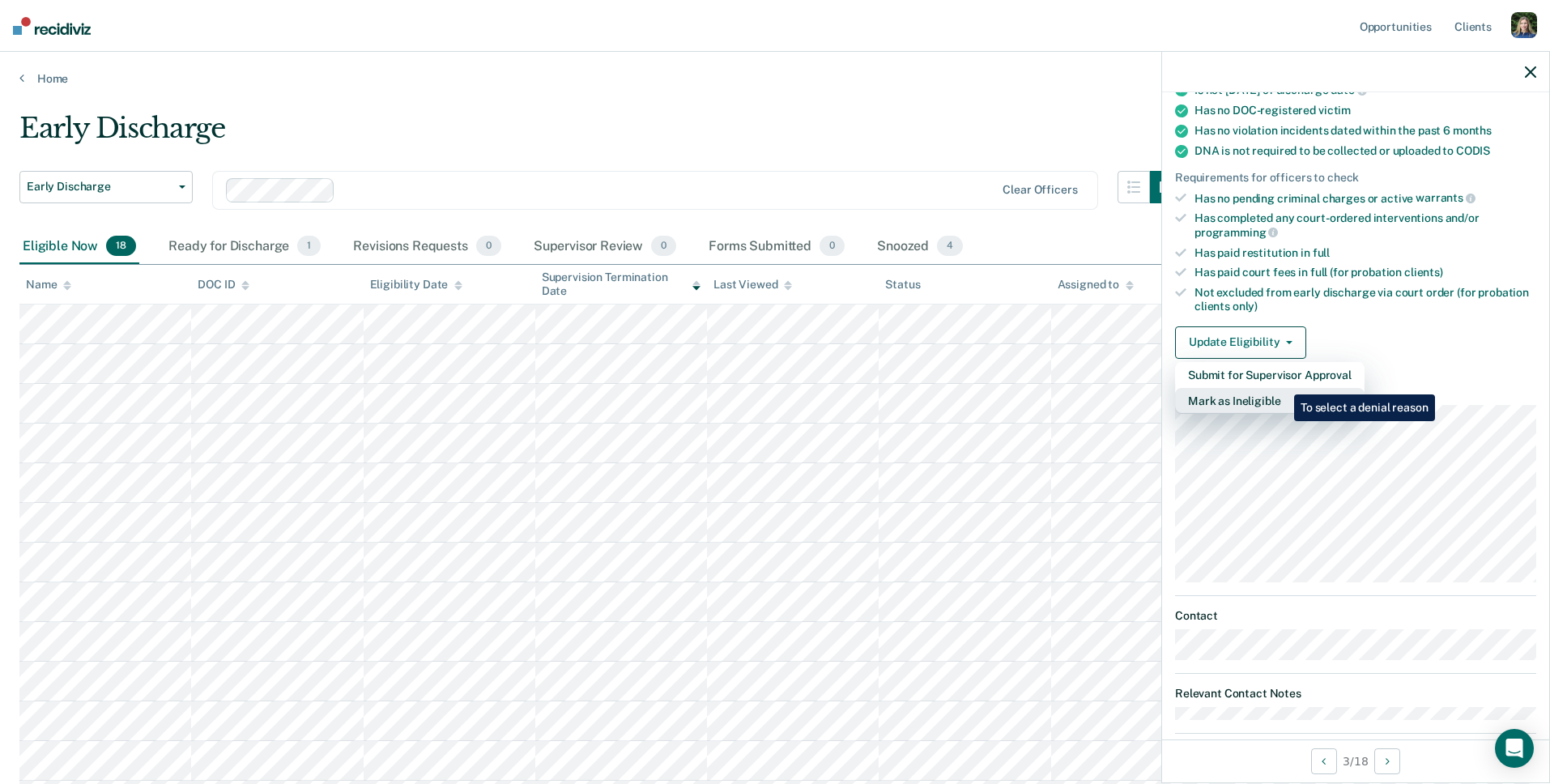
click at [1282, 387] on button "Mark as Ineligible" at bounding box center [1269, 400] width 189 height 26
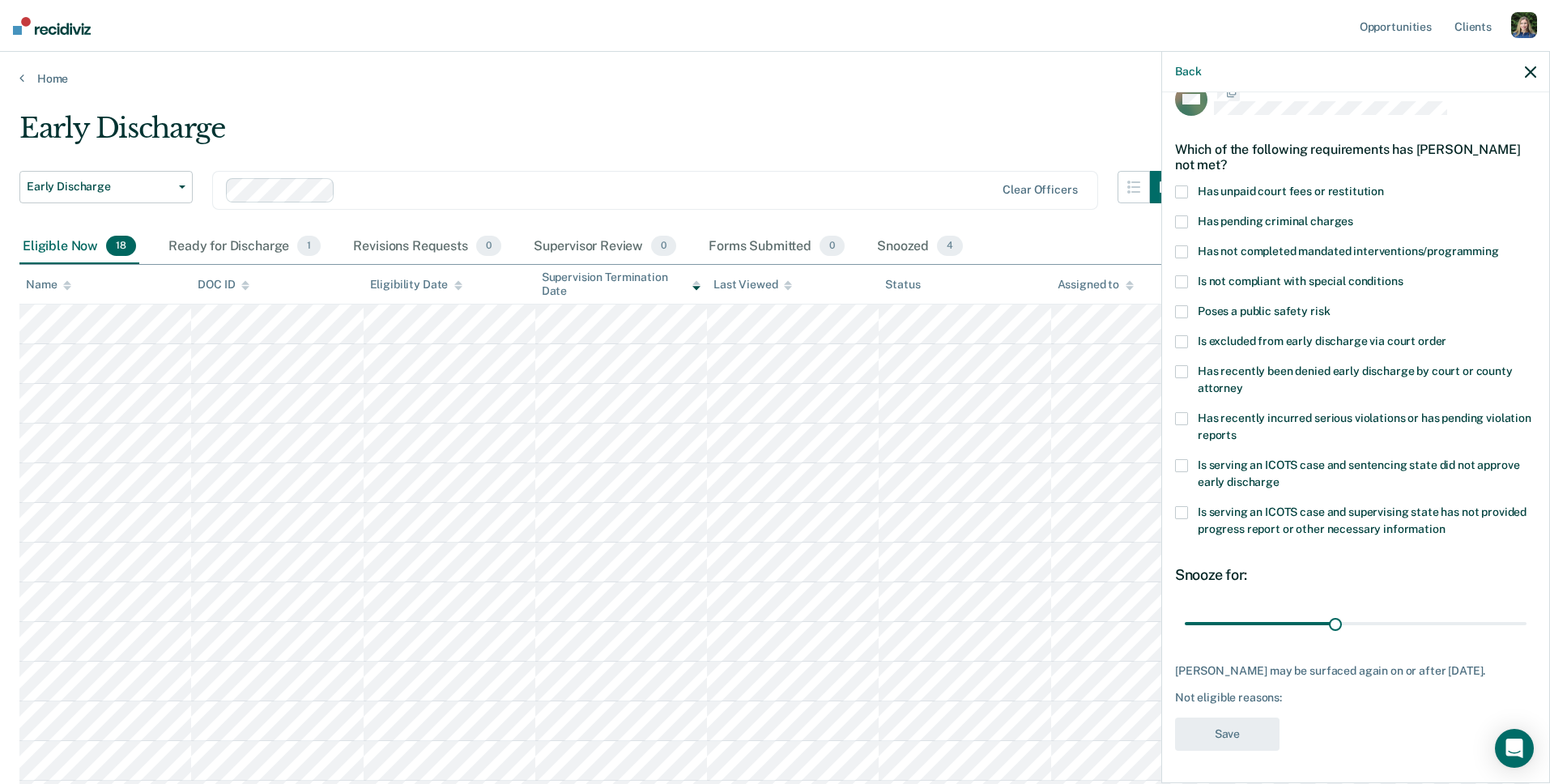
scroll to position [42, 0]
click at [1182, 365] on span at bounding box center [1181, 372] width 13 height 13
click at [1243, 383] on input "Has recently been denied early discharge by court or county attorney" at bounding box center [1243, 383] width 0 height 0
click at [1339, 610] on input "range" at bounding box center [1355, 624] width 341 height 28
click at [1182, 365] on span at bounding box center [1181, 372] width 13 height 13
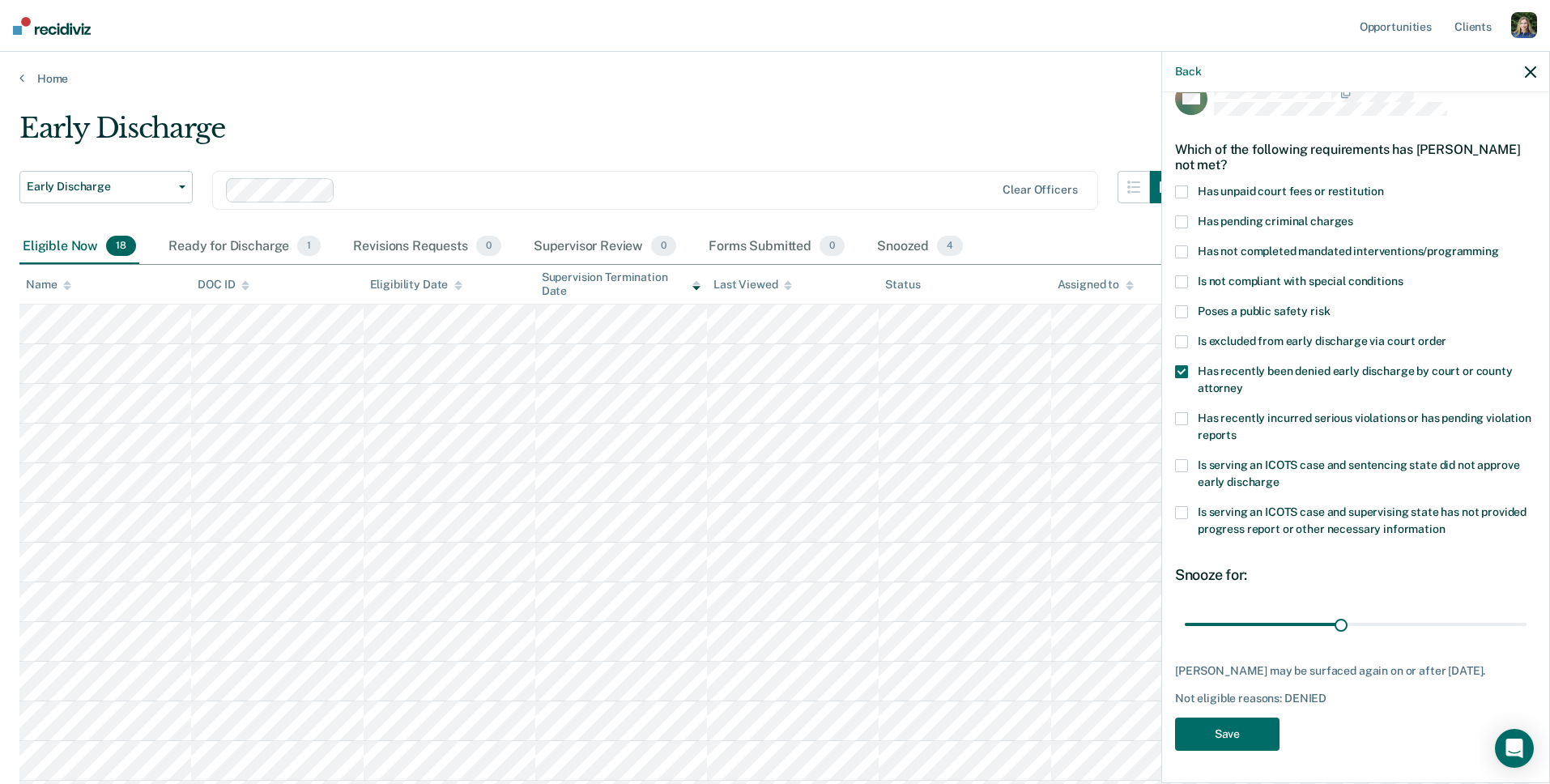
click at [1243, 383] on input "Has recently been denied early discharge by court or county attorney" at bounding box center [1243, 383] width 0 height 0
click at [1182, 459] on span at bounding box center [1181, 466] width 13 height 13
click at [1279, 476] on input "Is serving an ICOTS case and sentencing state did not approve early discharge" at bounding box center [1279, 476] width 0 height 0
drag, startPoint x: 1335, startPoint y: 605, endPoint x: 1356, endPoint y: 614, distance: 22.8
click at [1356, 614] on input "range" at bounding box center [1355, 624] width 341 height 28
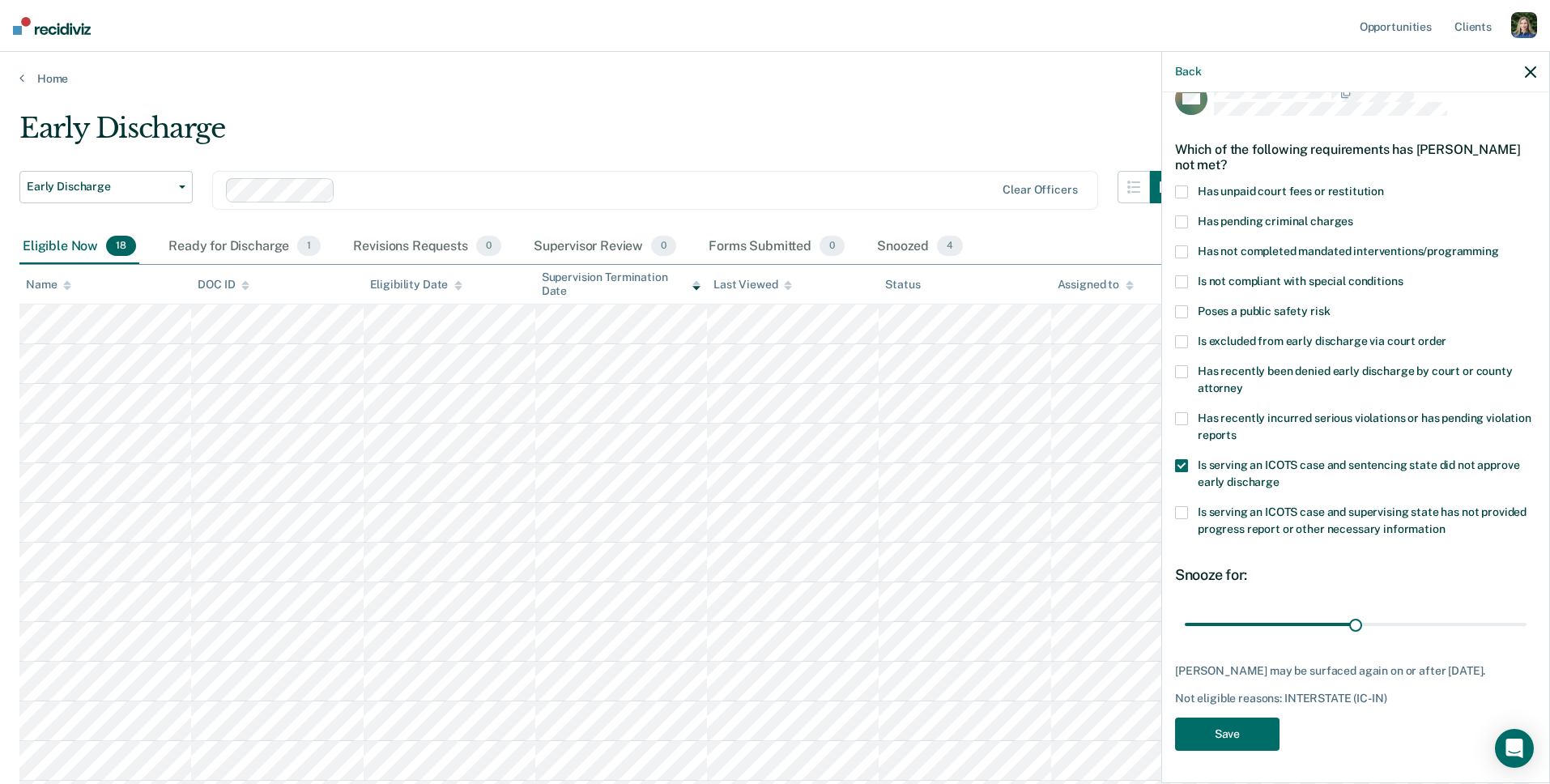
click at [1181, 459] on span at bounding box center [1181, 466] width 13 height 13
click at [1279, 476] on input "Is serving an ICOTS case and sentencing state did not approve early discharge" at bounding box center [1279, 476] width 0 height 0
click at [1179, 506] on span at bounding box center [1181, 513] width 13 height 13
click at [1446, 523] on input "Is serving an ICOTS case and supervising state has not provided progress report…" at bounding box center [1446, 523] width 0 height 0
drag, startPoint x: 1354, startPoint y: 615, endPoint x: 1337, endPoint y: 619, distance: 17.5
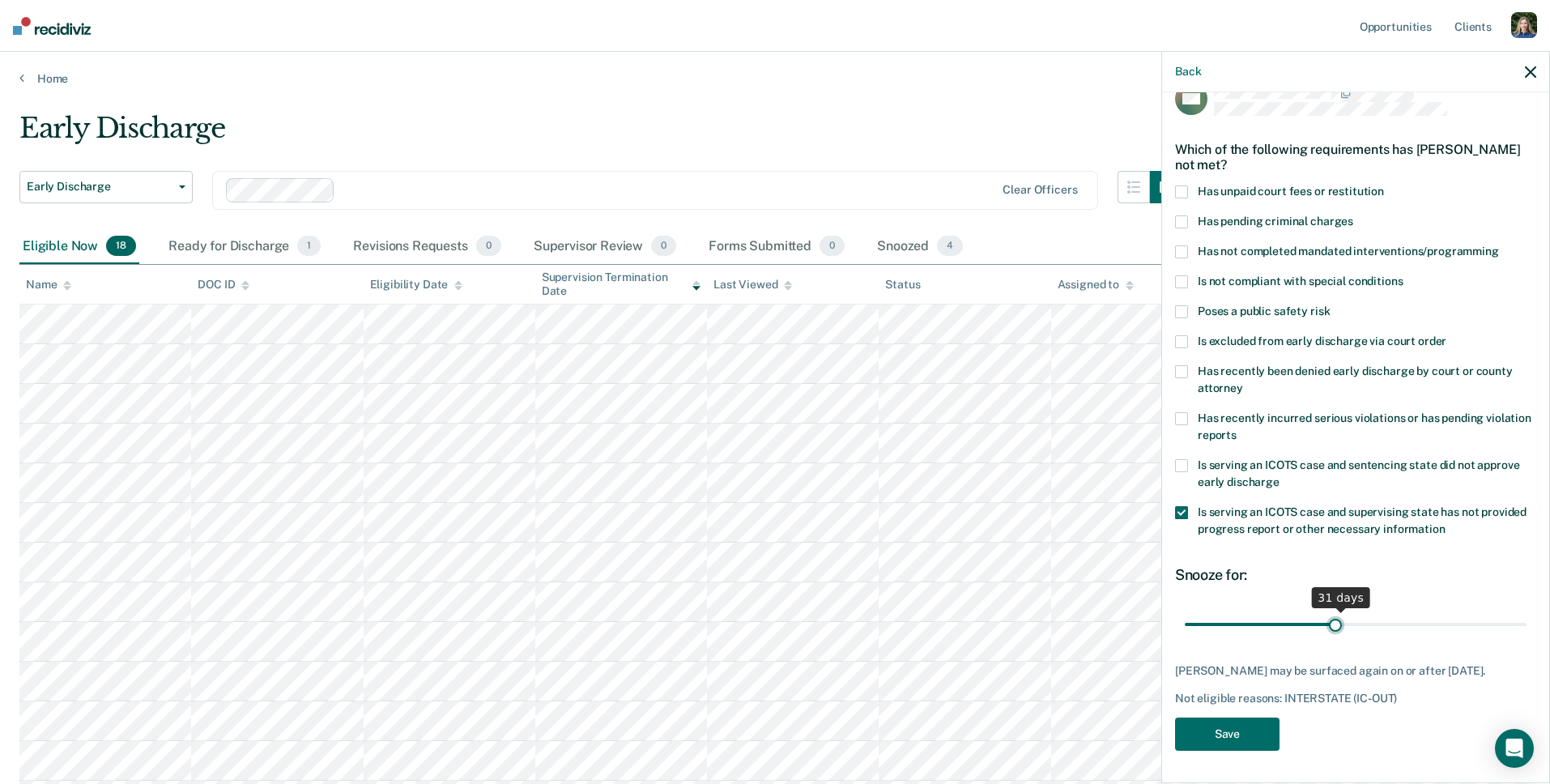
click at [1337, 619] on input "range" at bounding box center [1355, 624] width 341 height 28
click at [1185, 506] on span at bounding box center [1181, 513] width 13 height 13
click at [1446, 523] on input "Is serving an ICOTS case and supervising state has not provided progress report…" at bounding box center [1446, 523] width 0 height 0
click at [1183, 365] on span at bounding box center [1181, 372] width 13 height 13
click at [1243, 383] on input "Has recently been denied early discharge by court or county attorney" at bounding box center [1243, 383] width 0 height 0
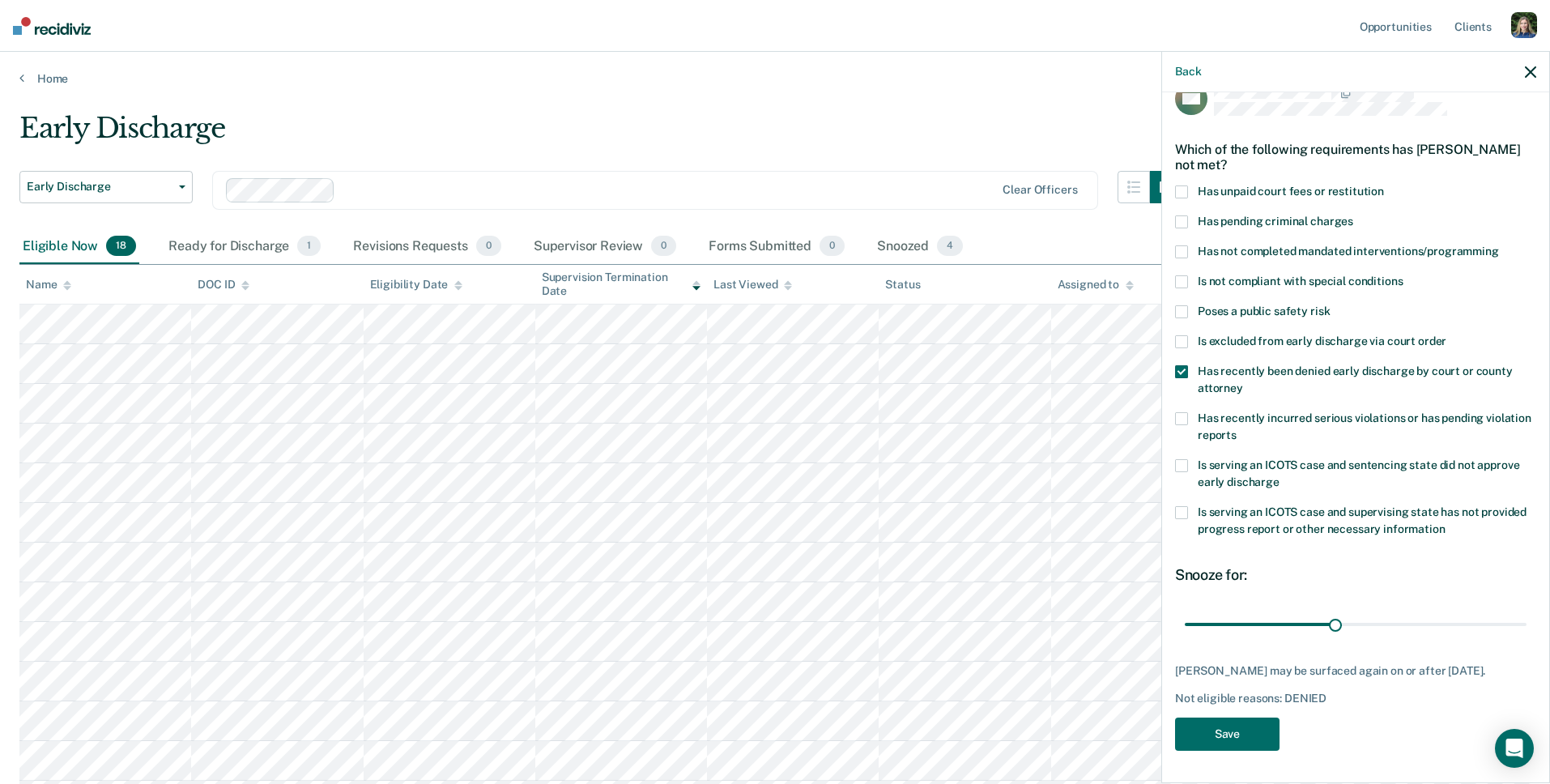
click at [1183, 365] on span at bounding box center [1181, 372] width 13 height 13
click at [1243, 383] on input "Has recently been denied early discharge by court or county attorney" at bounding box center [1243, 383] width 0 height 0
click at [1183, 365] on span at bounding box center [1181, 372] width 13 height 13
click at [1243, 383] on input "Has recently been denied early discharge by court or county attorney" at bounding box center [1243, 383] width 0 height 0
type input "30"
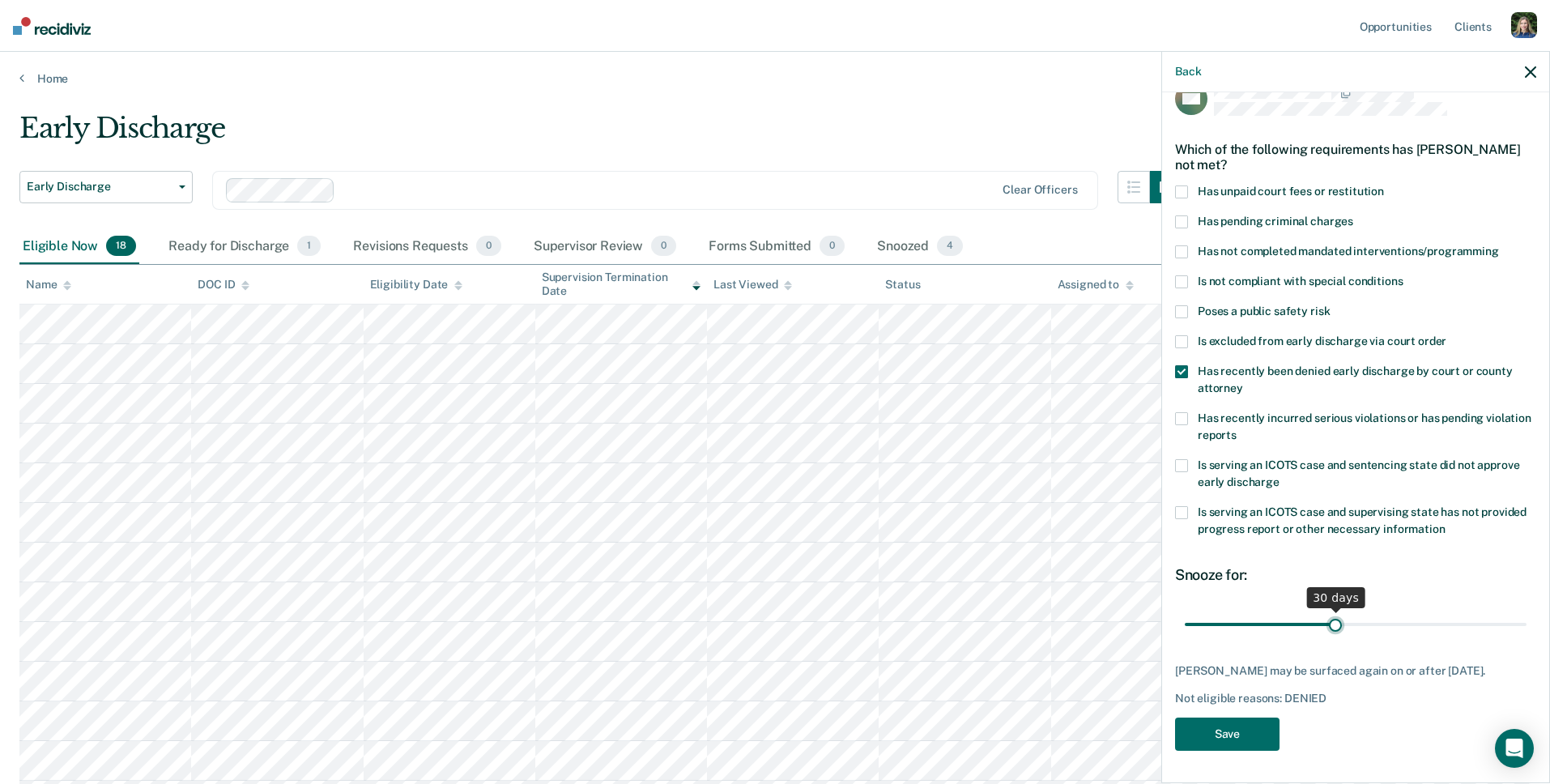
click at [1337, 610] on input "range" at bounding box center [1355, 624] width 341 height 28
click at [1186, 68] on button "Back" at bounding box center [1187, 72] width 26 height 14
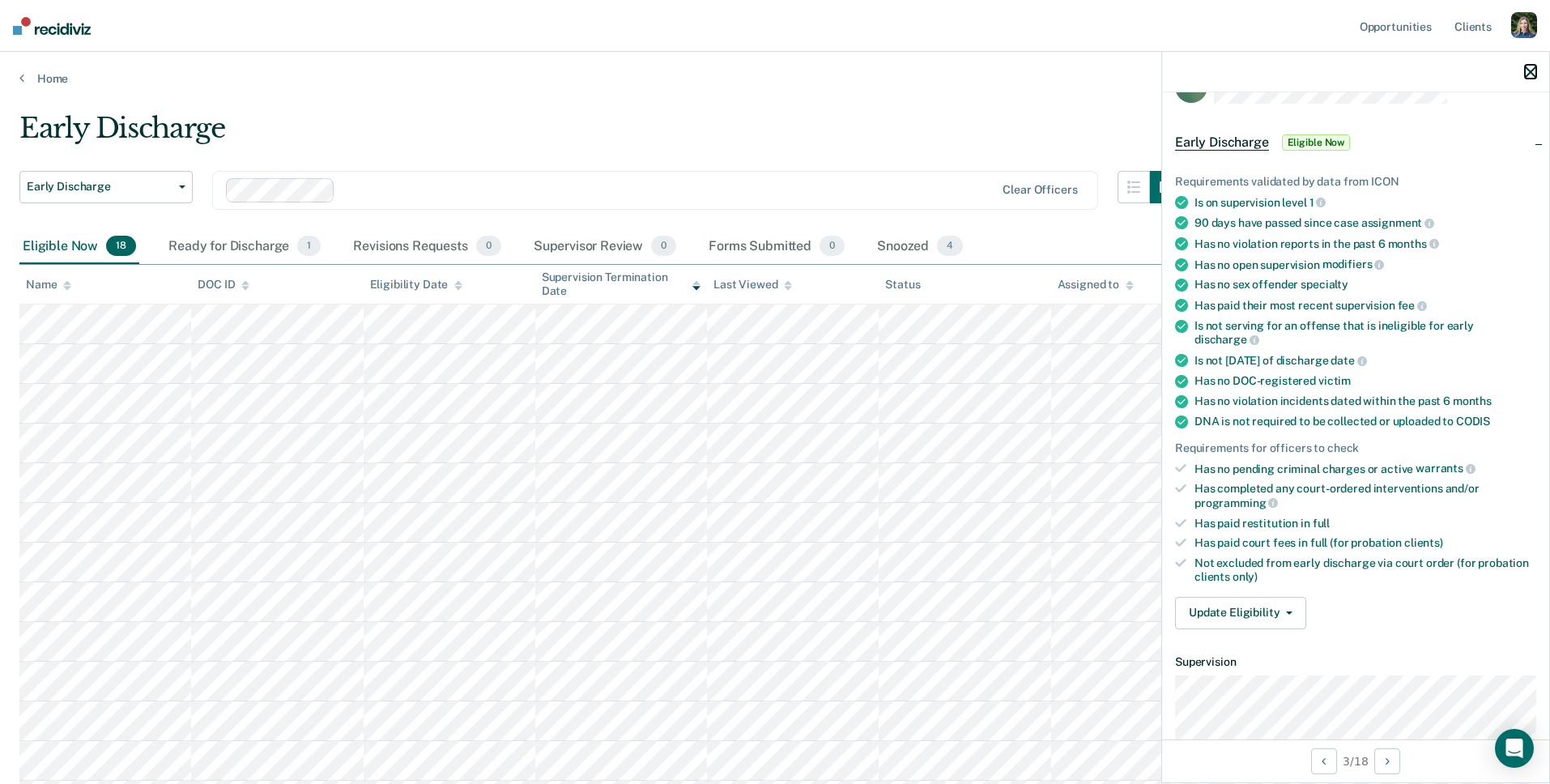
click at [1526, 71] on icon "button" at bounding box center [1530, 72] width 12 height 12
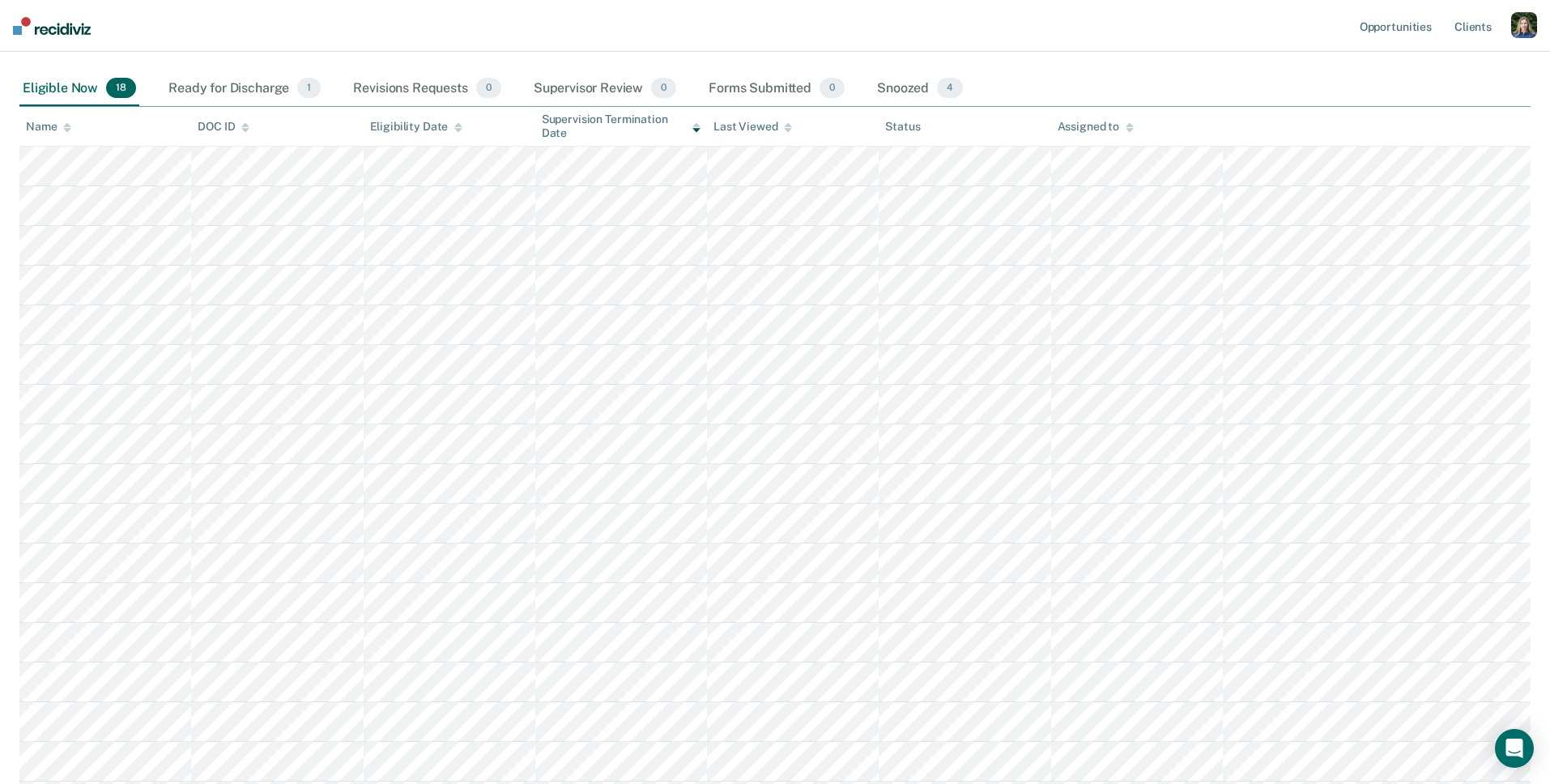
scroll to position [0, 0]
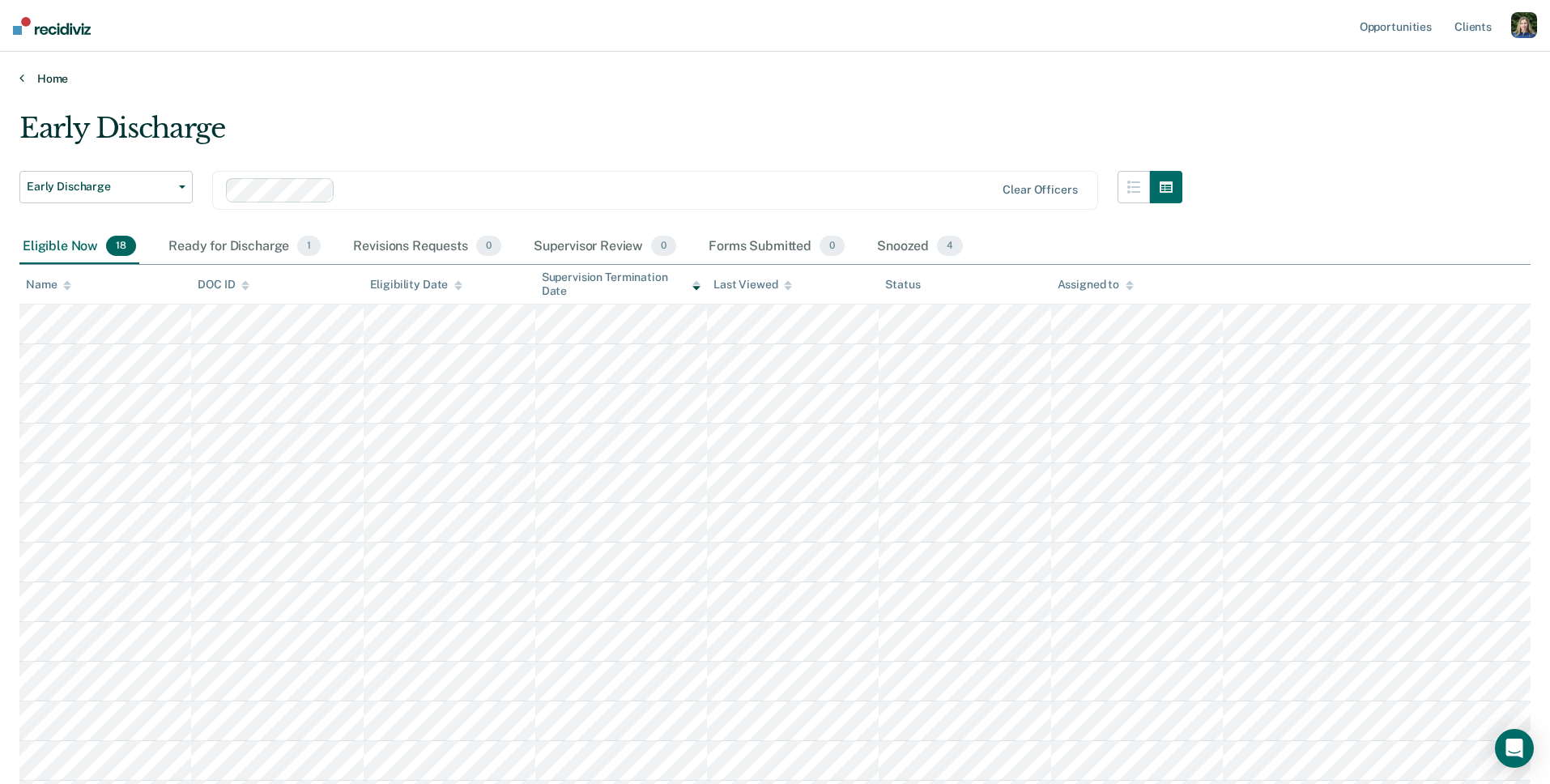
click at [39, 79] on link "Home" at bounding box center [775, 79] width 1511 height 15
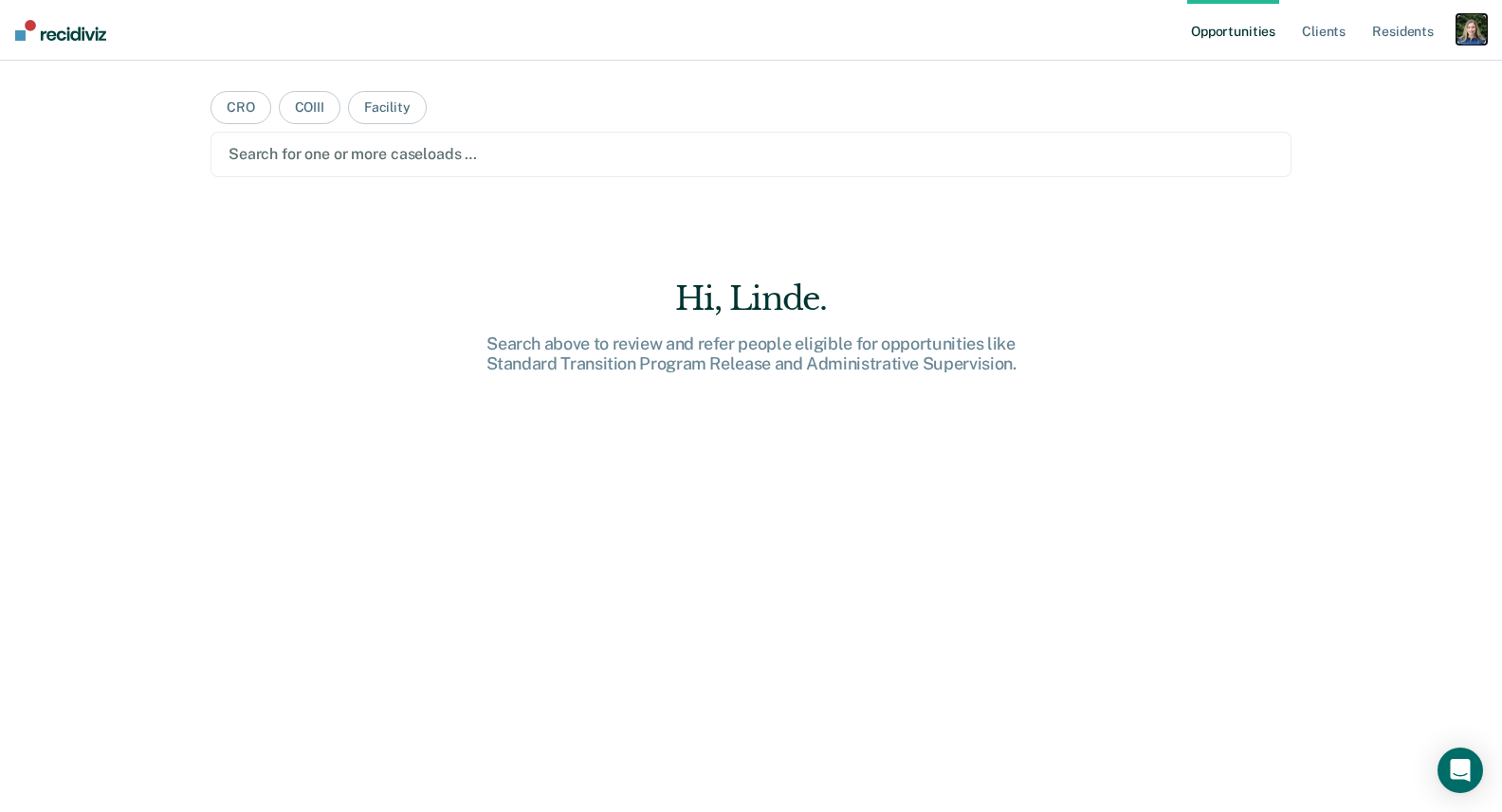
click at [1453, 38] on div "button" at bounding box center [1471, 29] width 30 height 30
click at [1358, 72] on link "Profile" at bounding box center [1395, 77] width 152 height 16
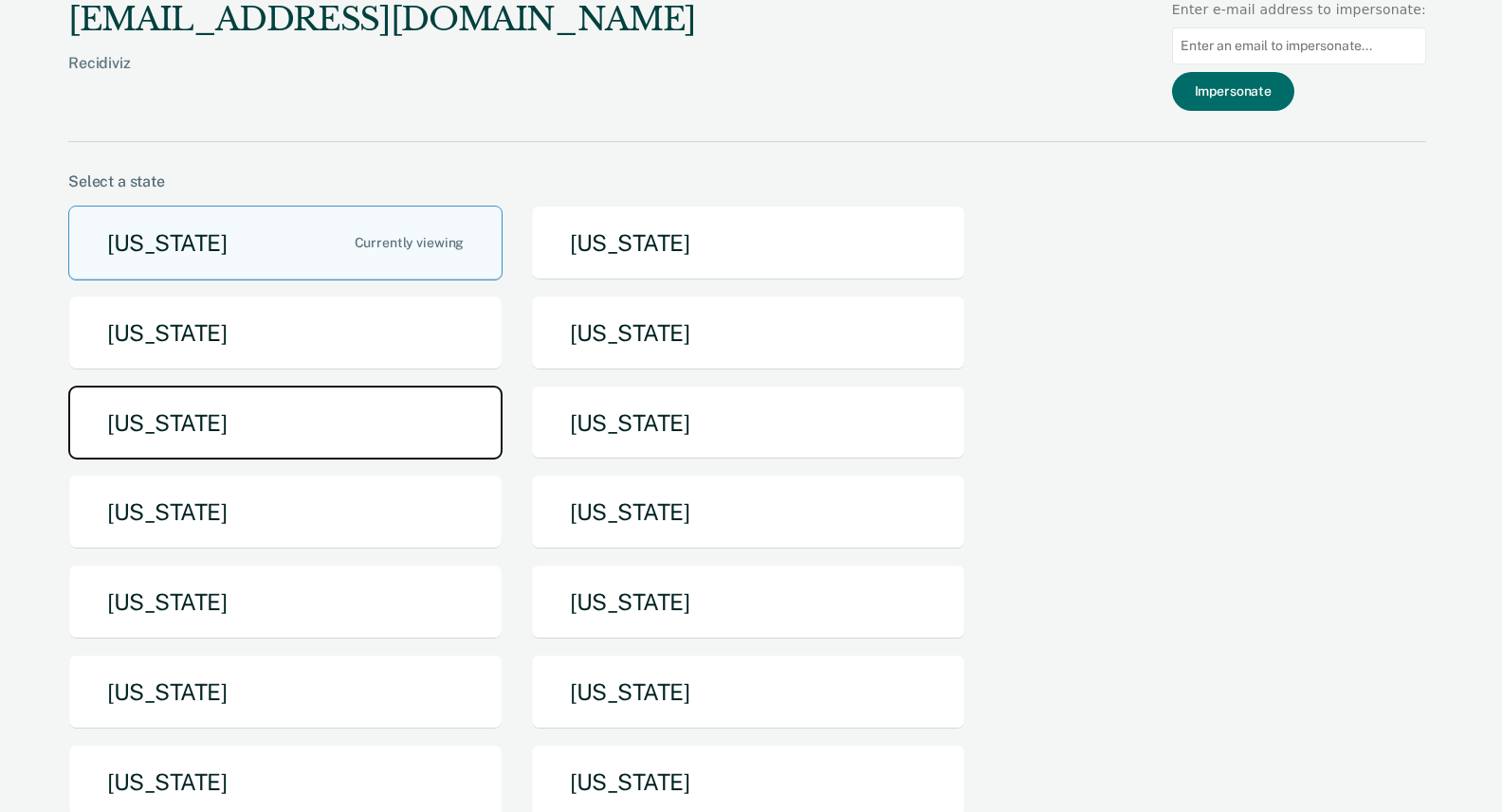
click at [451, 406] on button "[US_STATE]" at bounding box center [285, 424] width 435 height 75
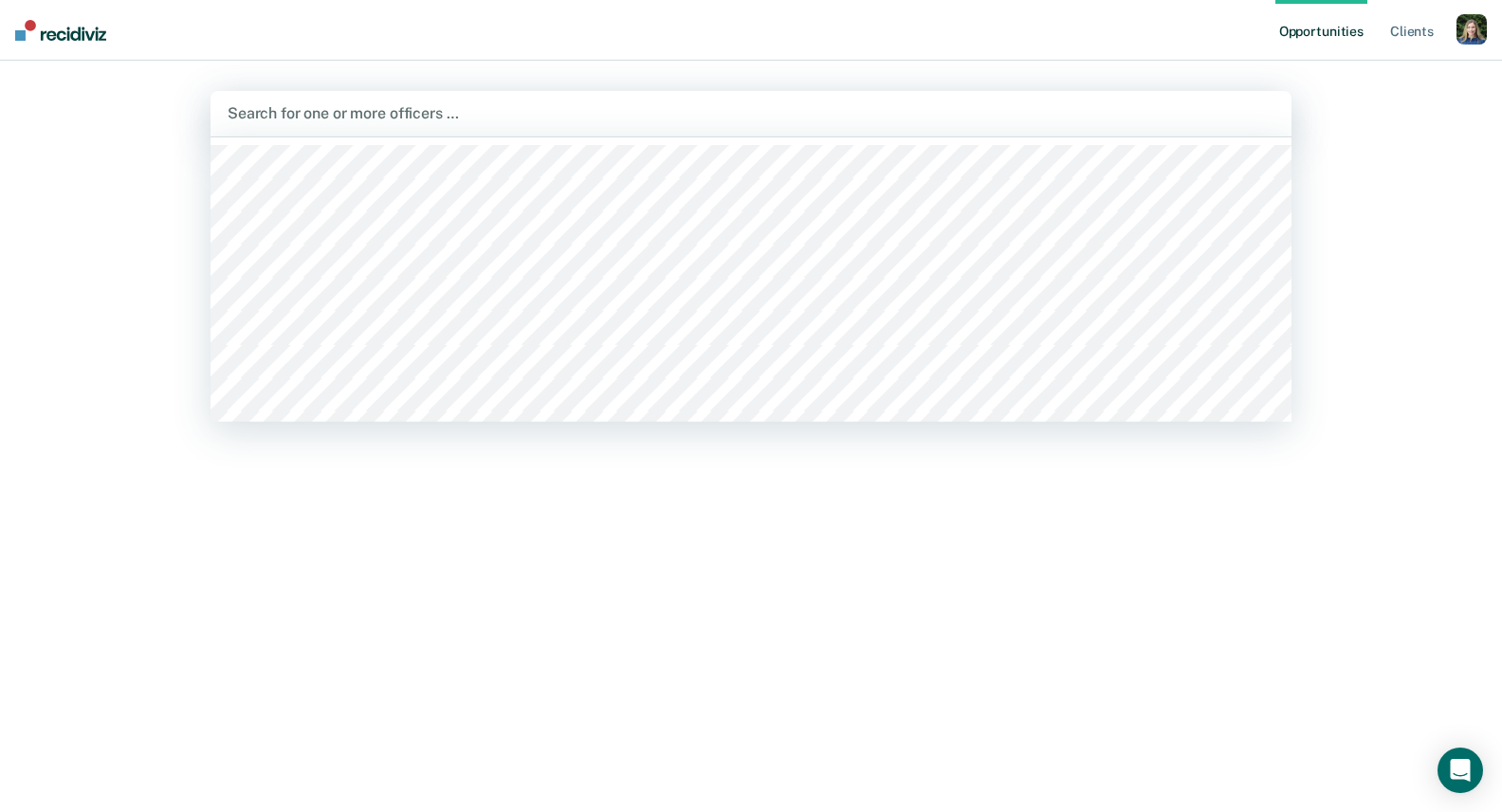
click at [592, 120] on div at bounding box center [751, 113] width 1046 height 22
type input "rand"
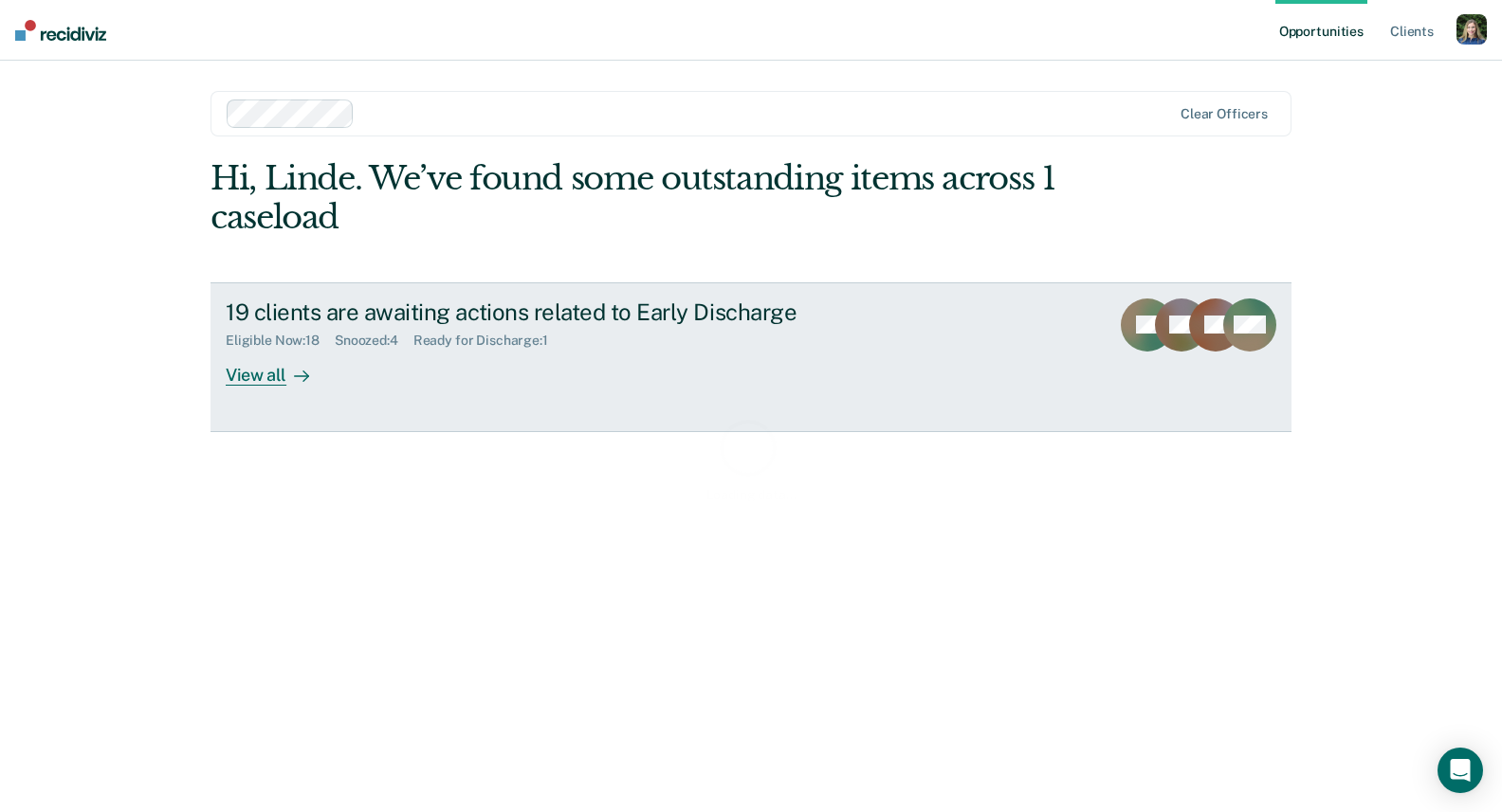
click at [412, 365] on div "19 clients are awaiting actions related to Early Discharge Eligible Now : 18 Sn…" at bounding box center [581, 342] width 711 height 88
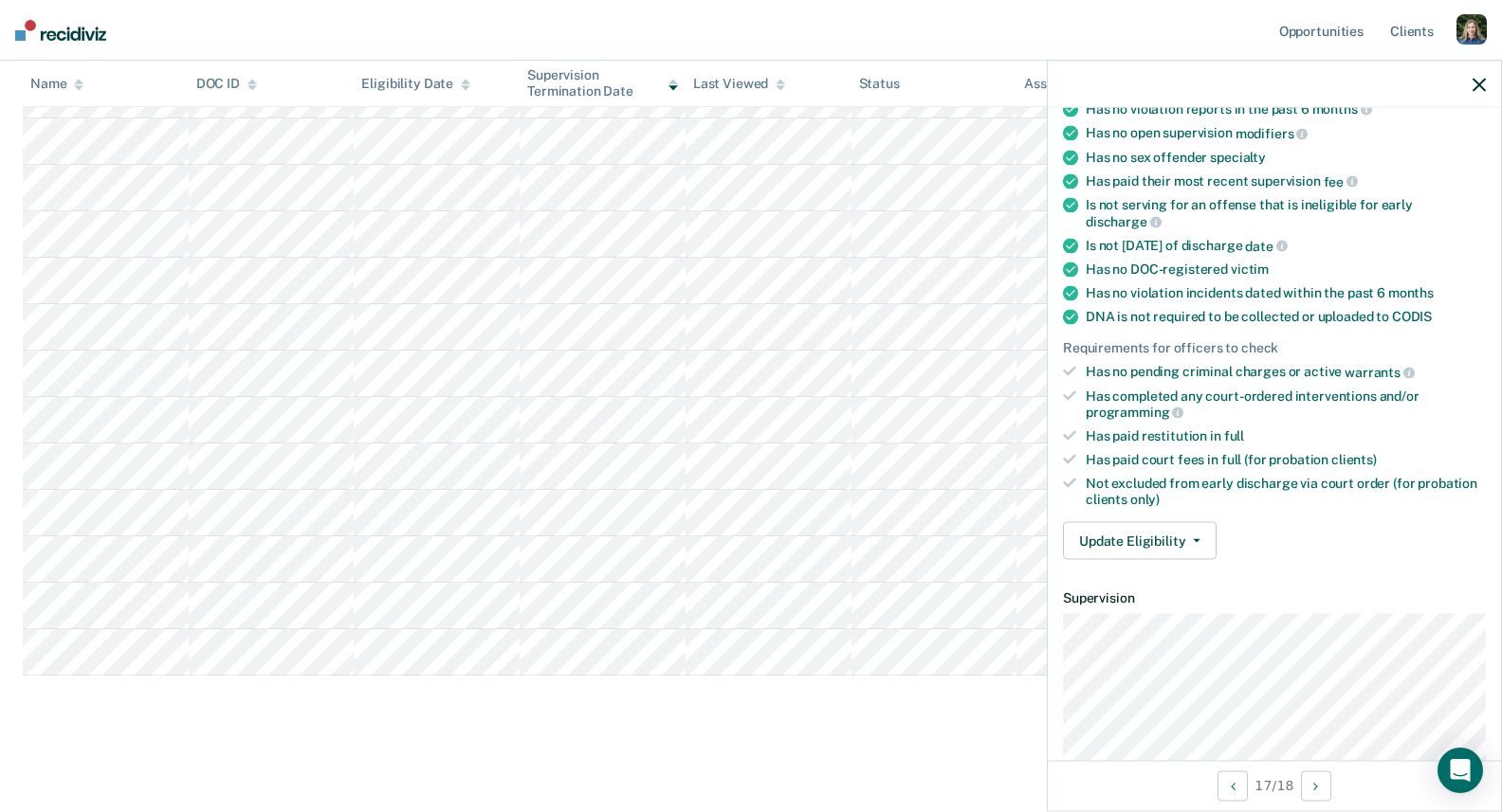
scroll to position [233, 0]
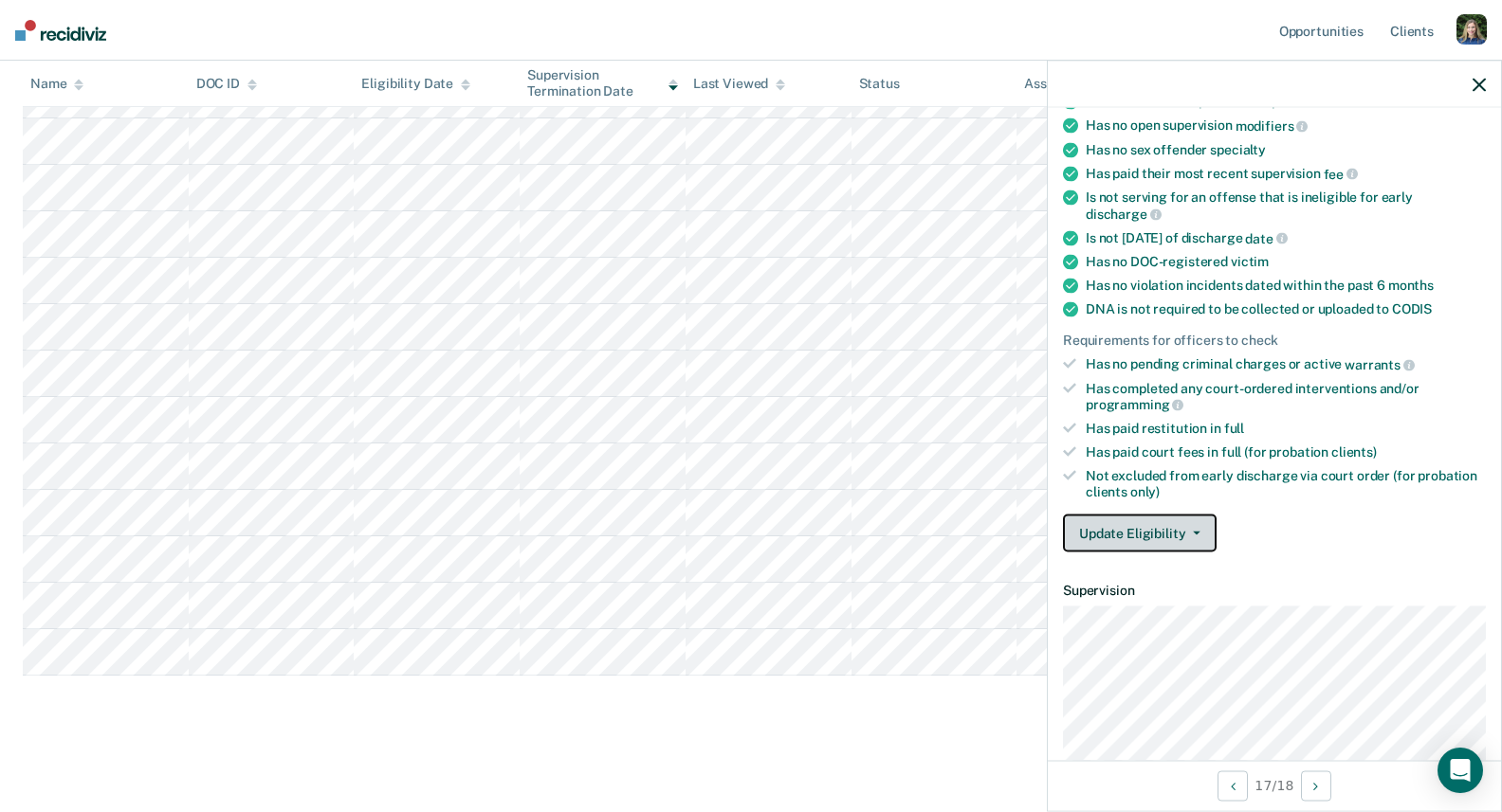
click at [1174, 528] on button "Update Eligibility" at bounding box center [1139, 533] width 153 height 38
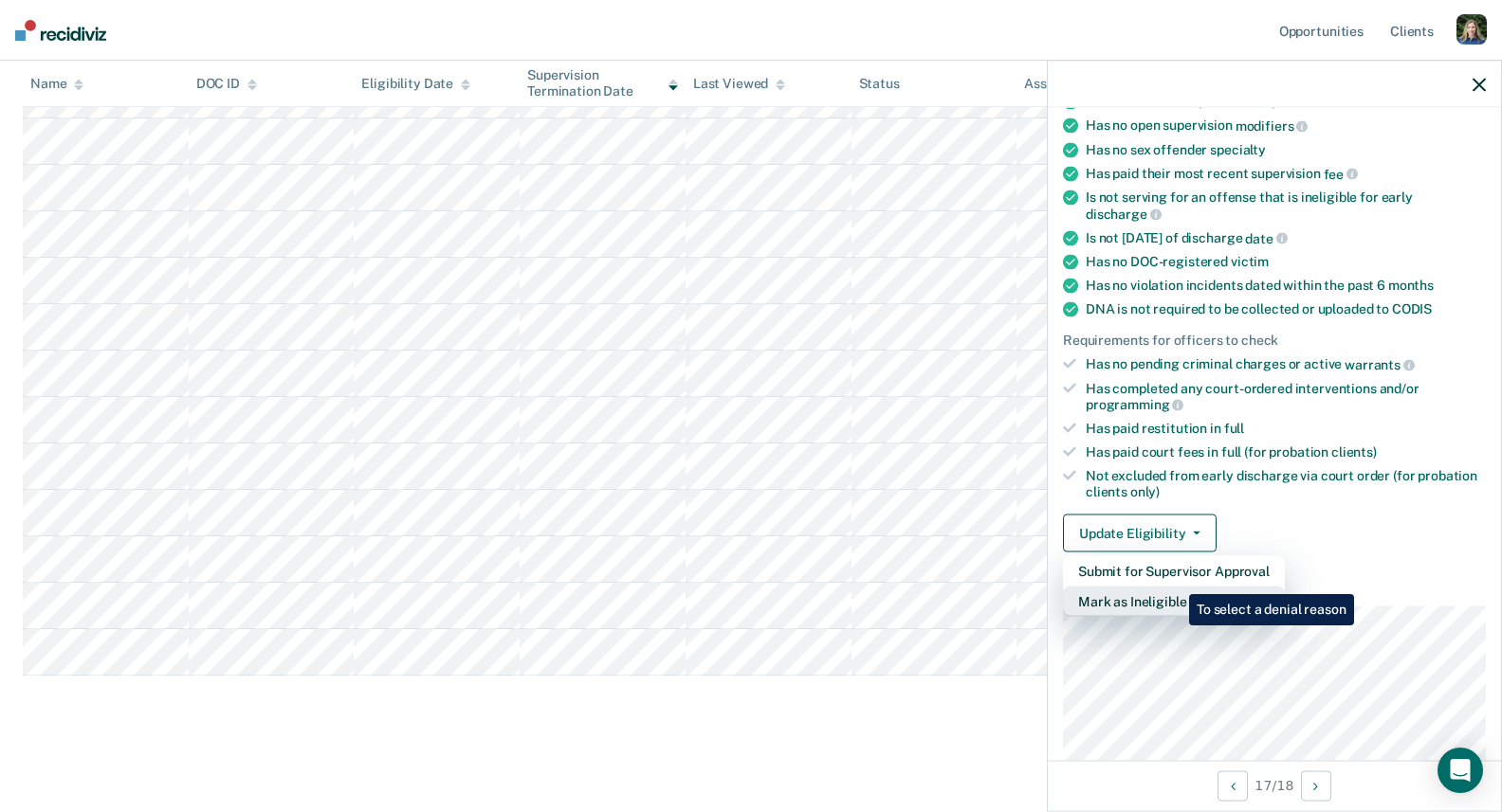
click at [1174, 587] on button "Mark as Ineligible" at bounding box center [1173, 601] width 222 height 30
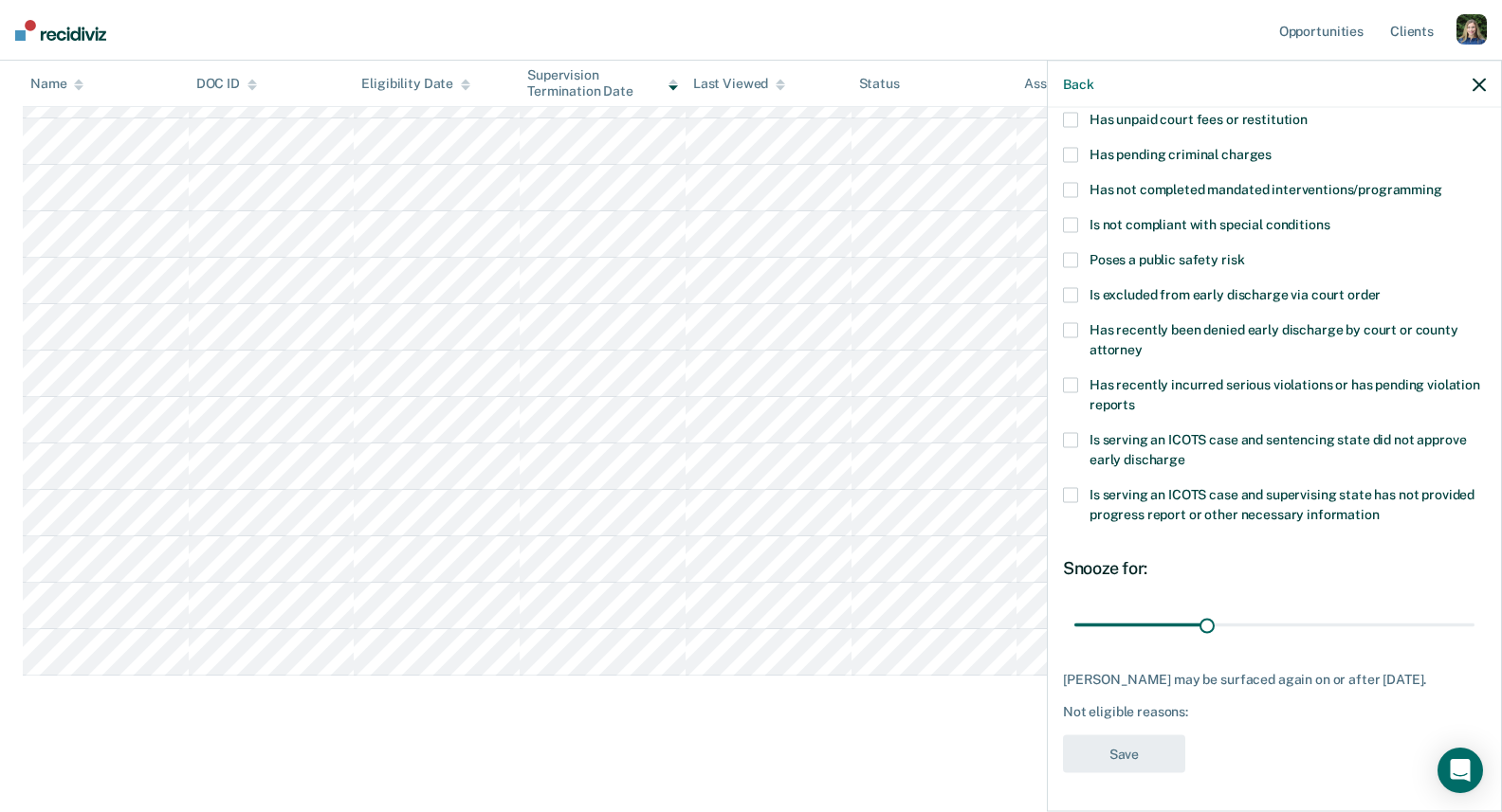
scroll to position [139, 0]
click at [1086, 332] on label "Has recently been denied early discharge by court or county attorney" at bounding box center [1274, 344] width 423 height 39
click at [1143, 344] on input "Has recently been denied early discharge by court or county attorney" at bounding box center [1143, 344] width 0 height 0
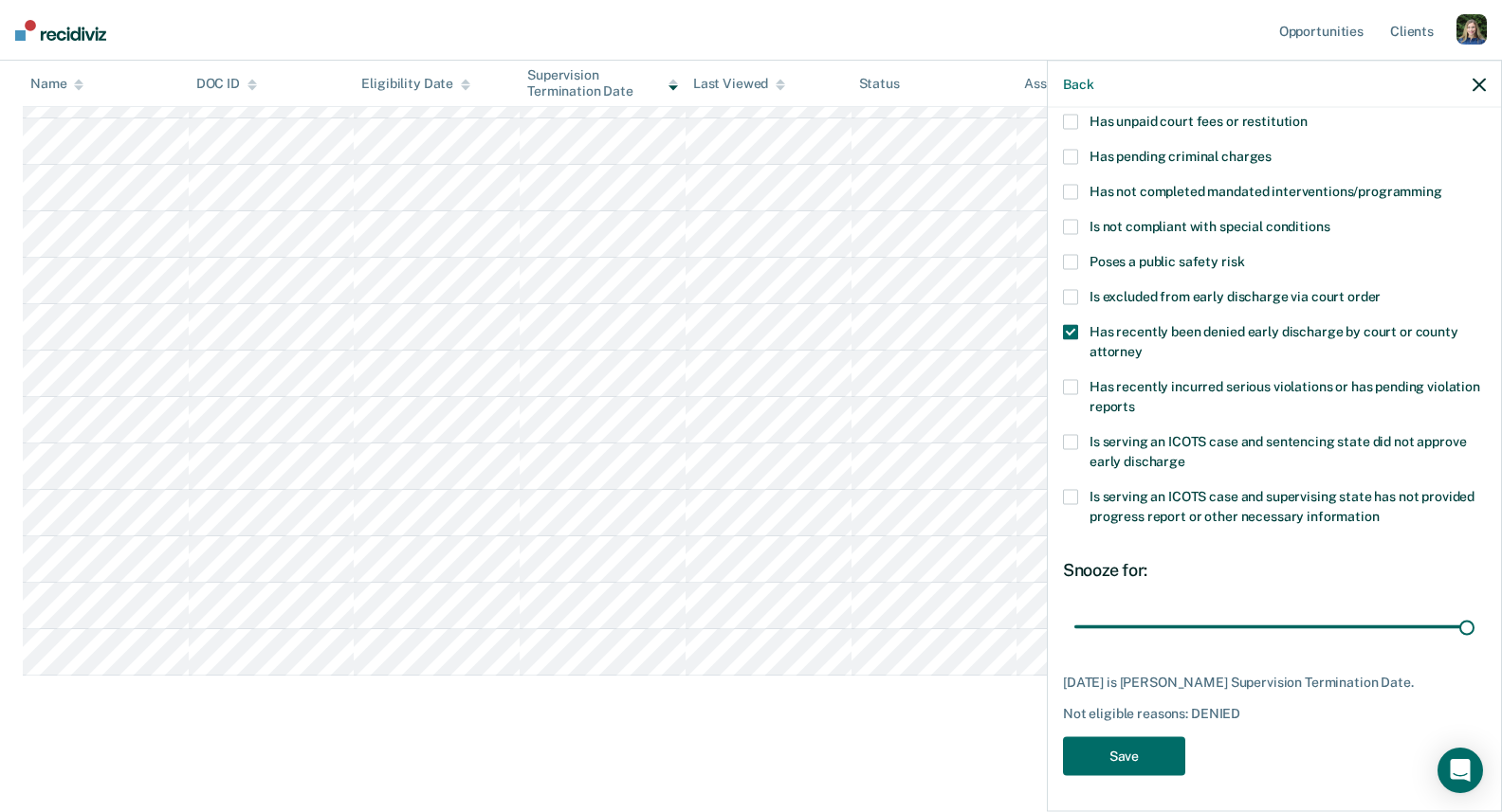
drag, startPoint x: 1146, startPoint y: 622, endPoint x: 1493, endPoint y: 627, distance: 347.0
click at [1453, 627] on input "range" at bounding box center [1274, 627] width 400 height 33
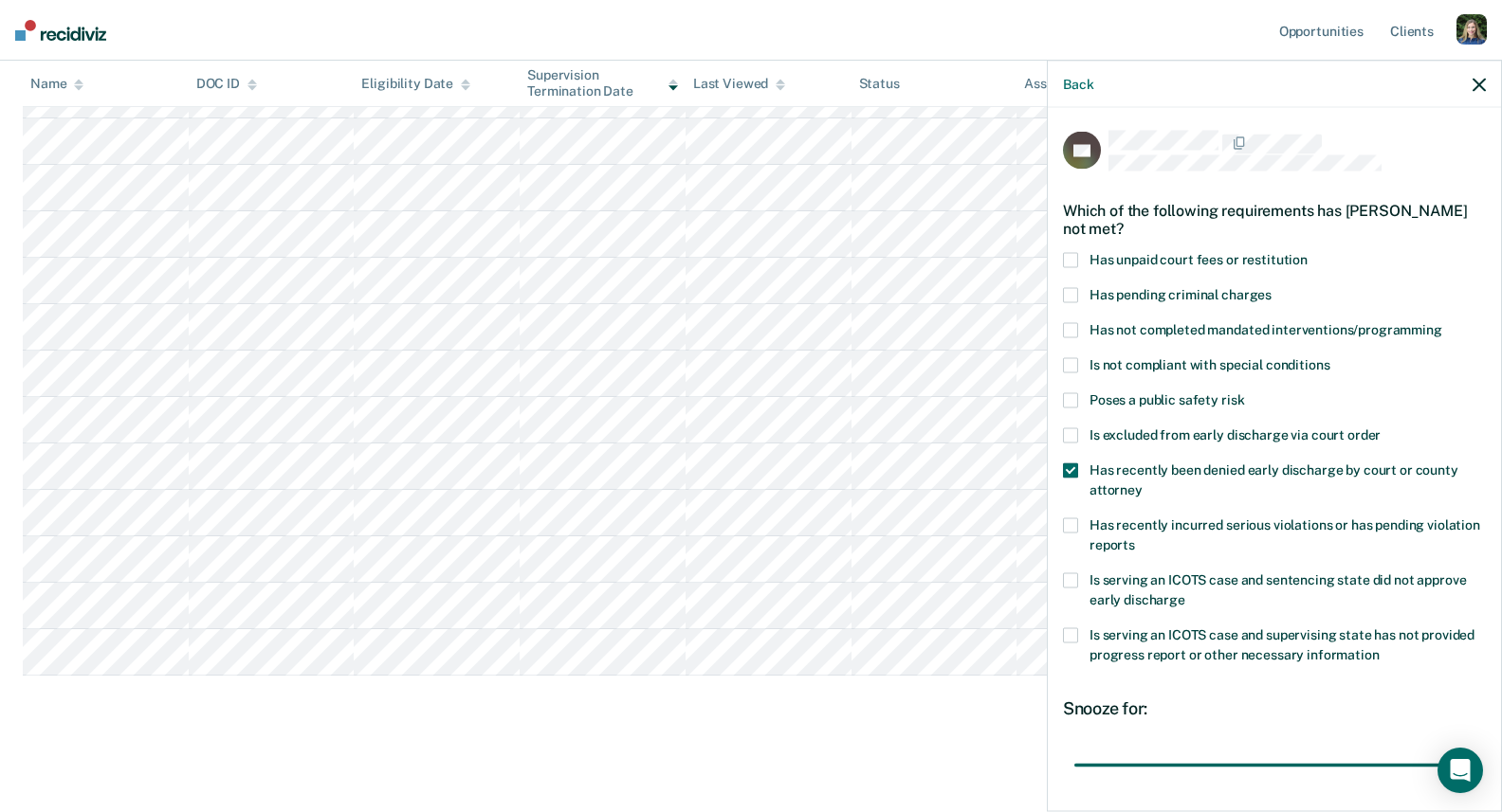
click at [1068, 468] on span at bounding box center [1070, 470] width 15 height 15
click at [1143, 483] on input "Has recently been denied early discharge by court or county attorney" at bounding box center [1143, 483] width 0 height 0
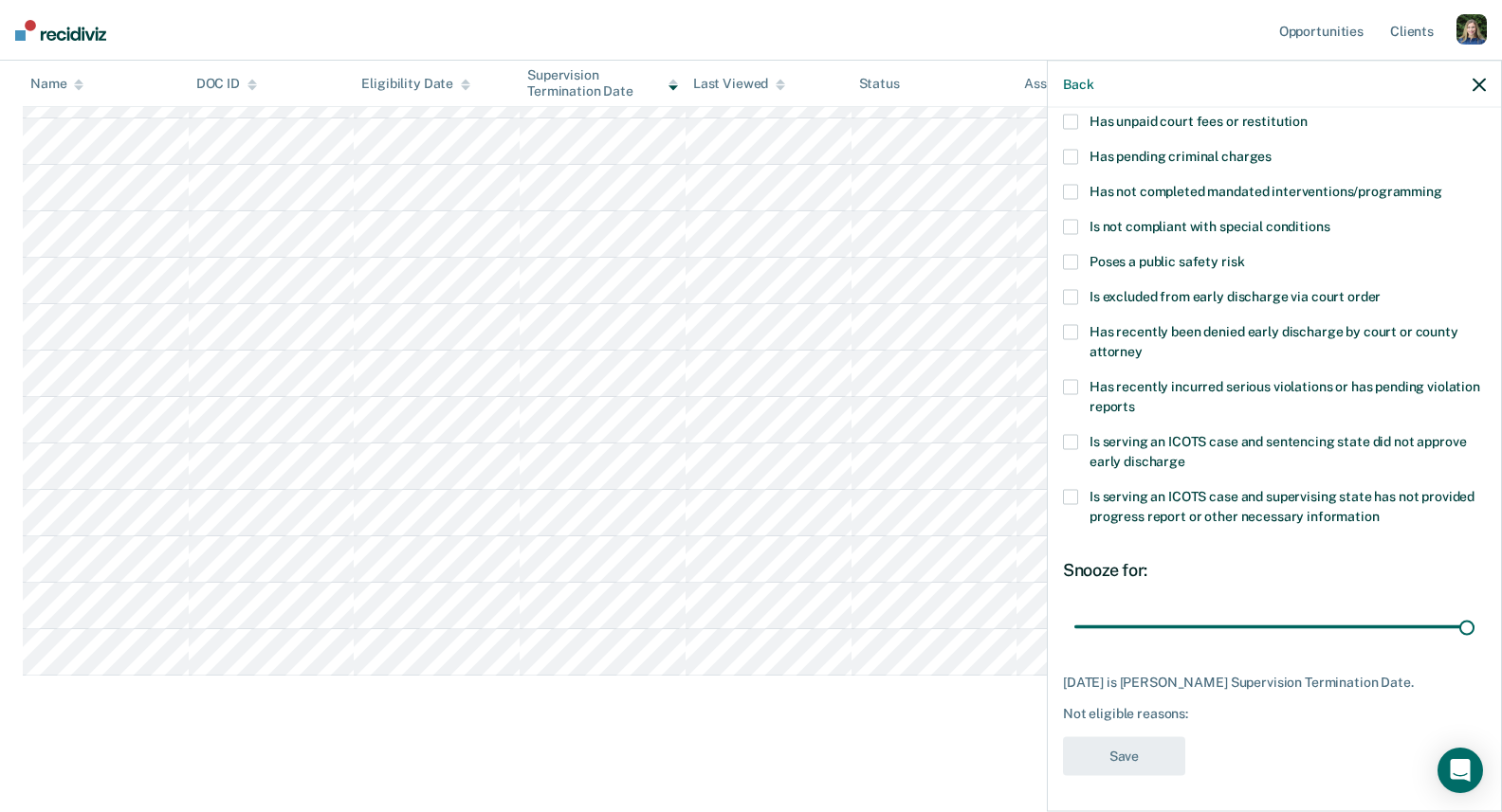
click at [1066, 438] on span at bounding box center [1070, 442] width 15 height 15
click at [1185, 454] on input "Is serving an ICOTS case and sentencing state did not approve early discharge" at bounding box center [1185, 454] width 0 height 0
drag, startPoint x: 1467, startPoint y: 626, endPoint x: 1500, endPoint y: 619, distance: 33.7
click at [1453, 619] on input "range" at bounding box center [1274, 627] width 400 height 33
click at [1075, 445] on span at bounding box center [1070, 442] width 15 height 15
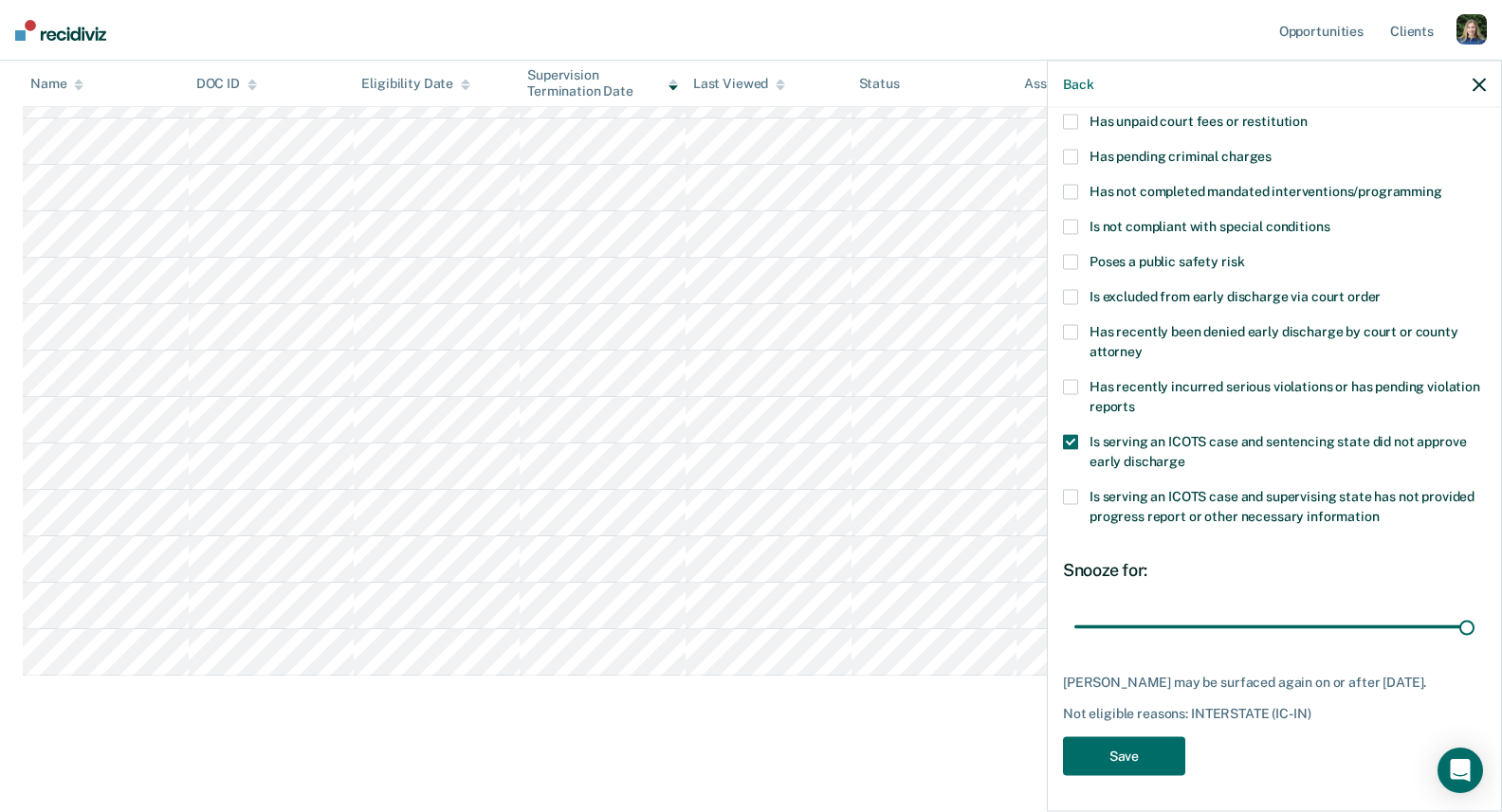
click at [1185, 454] on input "Is serving an ICOTS case and sentencing state did not approve early discharge" at bounding box center [1185, 454] width 0 height 0
click at [1070, 494] on span at bounding box center [1070, 497] width 15 height 15
click at [1380, 509] on input "Is serving an ICOTS case and supervising state has not provided progress report…" at bounding box center [1380, 509] width 0 height 0
drag, startPoint x: 1278, startPoint y: 622, endPoint x: 1478, endPoint y: 619, distance: 200.0
click at [1453, 619] on input "range" at bounding box center [1274, 627] width 400 height 33
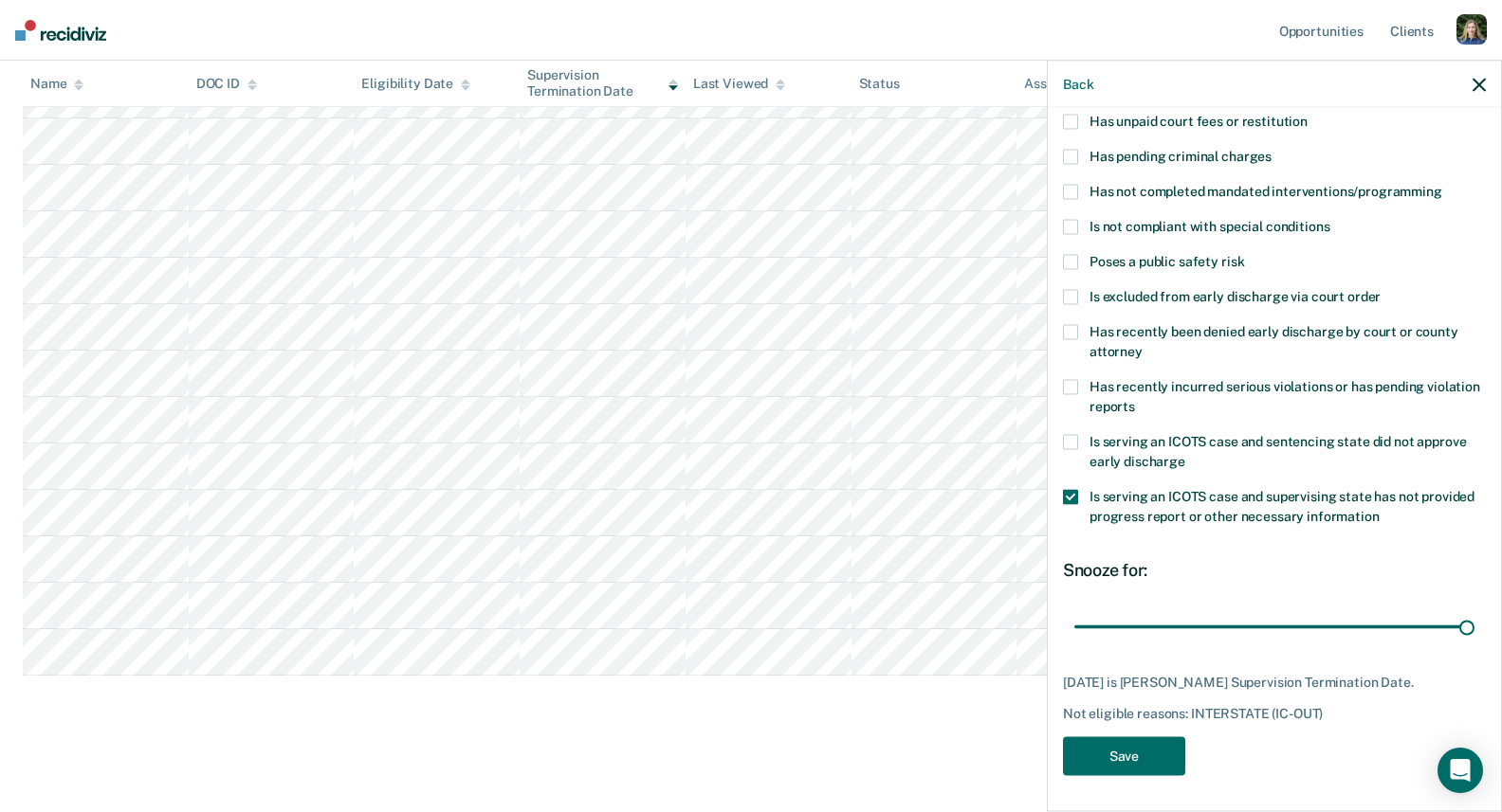
click at [1076, 495] on span at bounding box center [1070, 497] width 15 height 15
click at [1380, 509] on input "Is serving an ICOTS case and supervising state has not provided progress report…" at bounding box center [1380, 509] width 0 height 0
click at [1068, 293] on span at bounding box center [1070, 297] width 15 height 15
click at [1381, 289] on input "Is excluded from early discharge via court order" at bounding box center [1381, 289] width 0 height 0
type input "90"
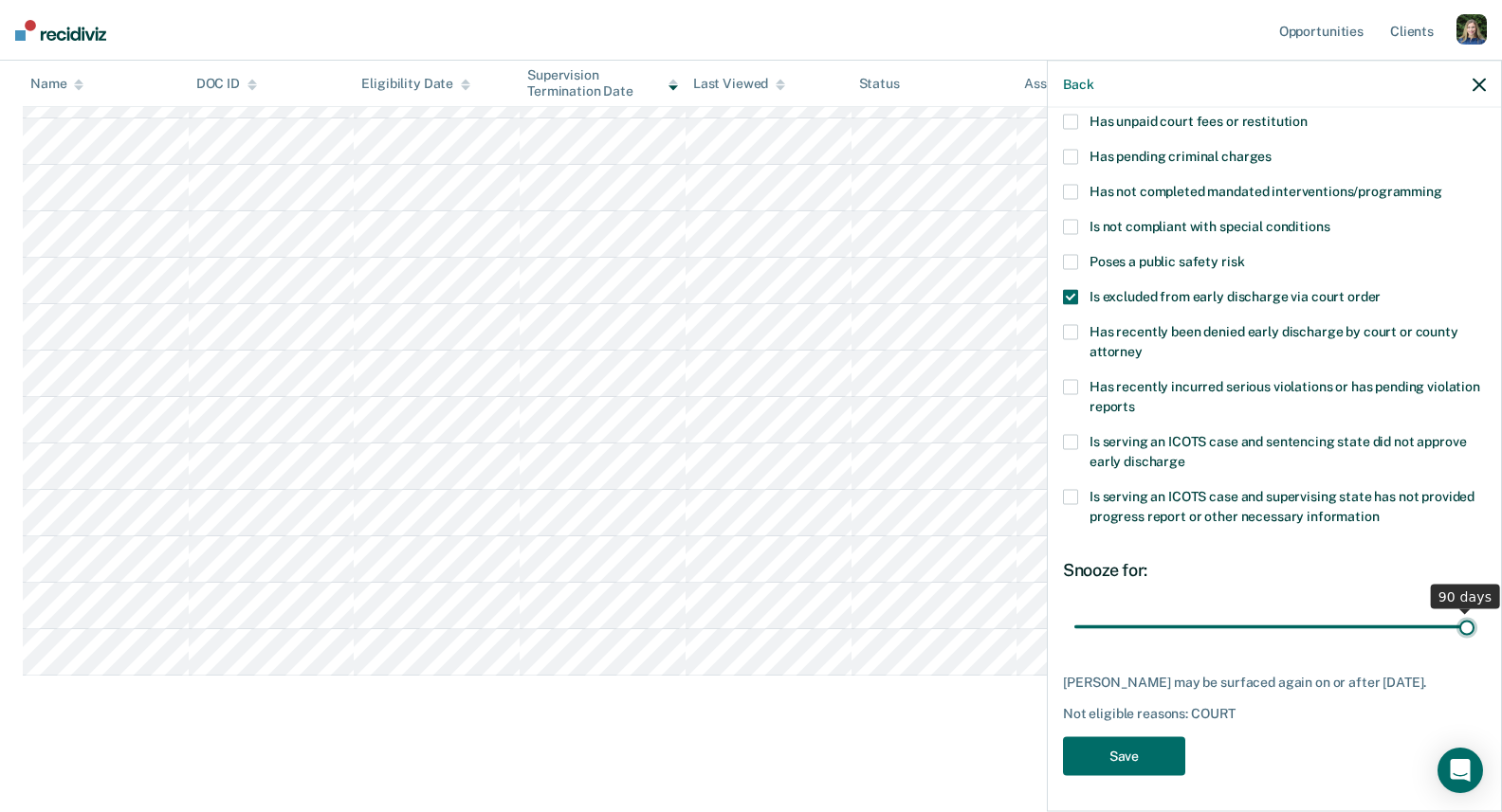
drag, startPoint x: 1467, startPoint y: 625, endPoint x: 1509, endPoint y: 628, distance: 42.1
click at [1453, 628] on input "range" at bounding box center [1274, 627] width 400 height 33
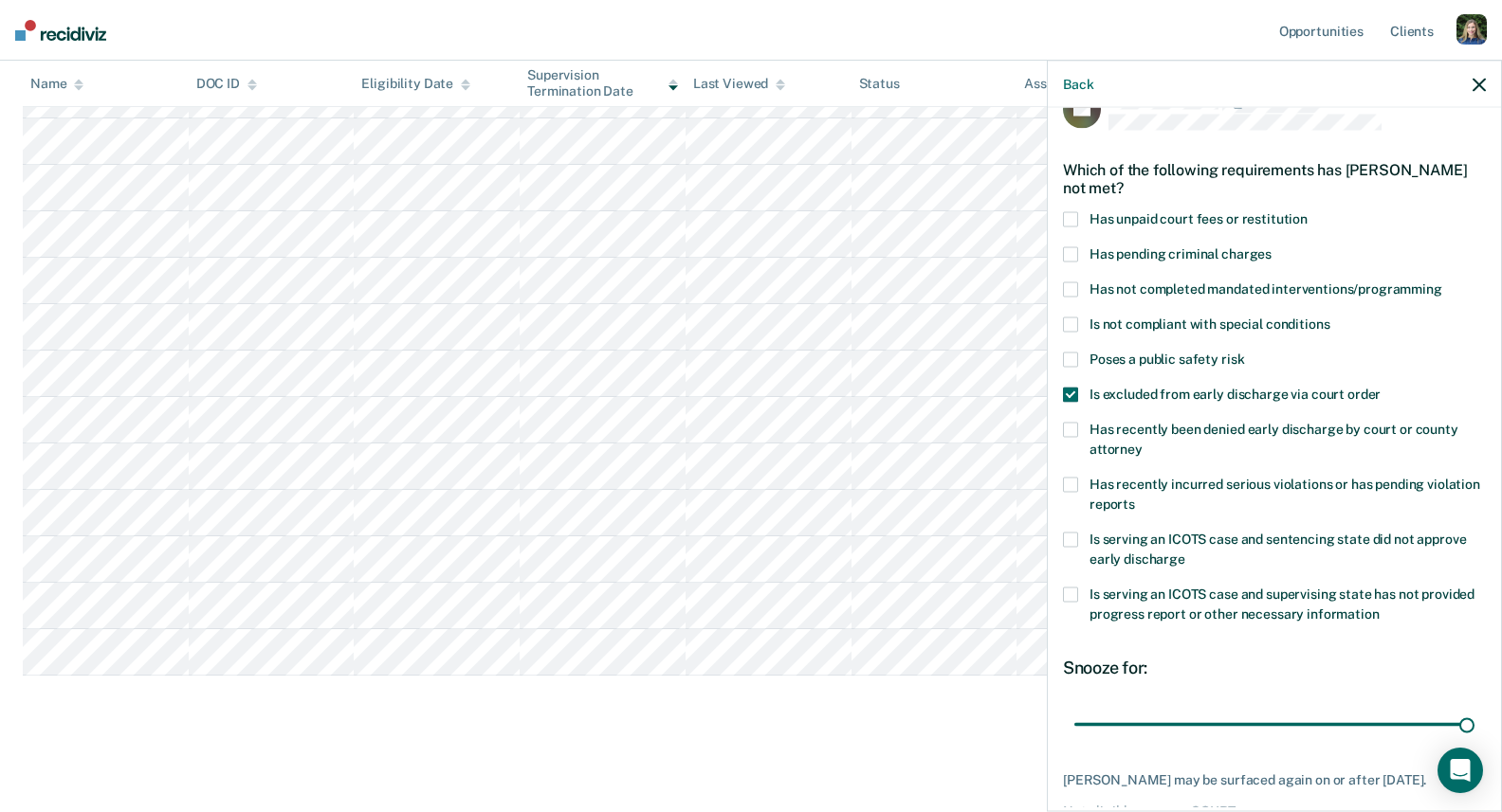
click at [1071, 392] on span at bounding box center [1070, 395] width 15 height 15
click at [1381, 387] on input "Is excluded from early discharge via court order" at bounding box center [1381, 387] width 0 height 0
click at [1453, 90] on icon "button" at bounding box center [1479, 85] width 13 height 13
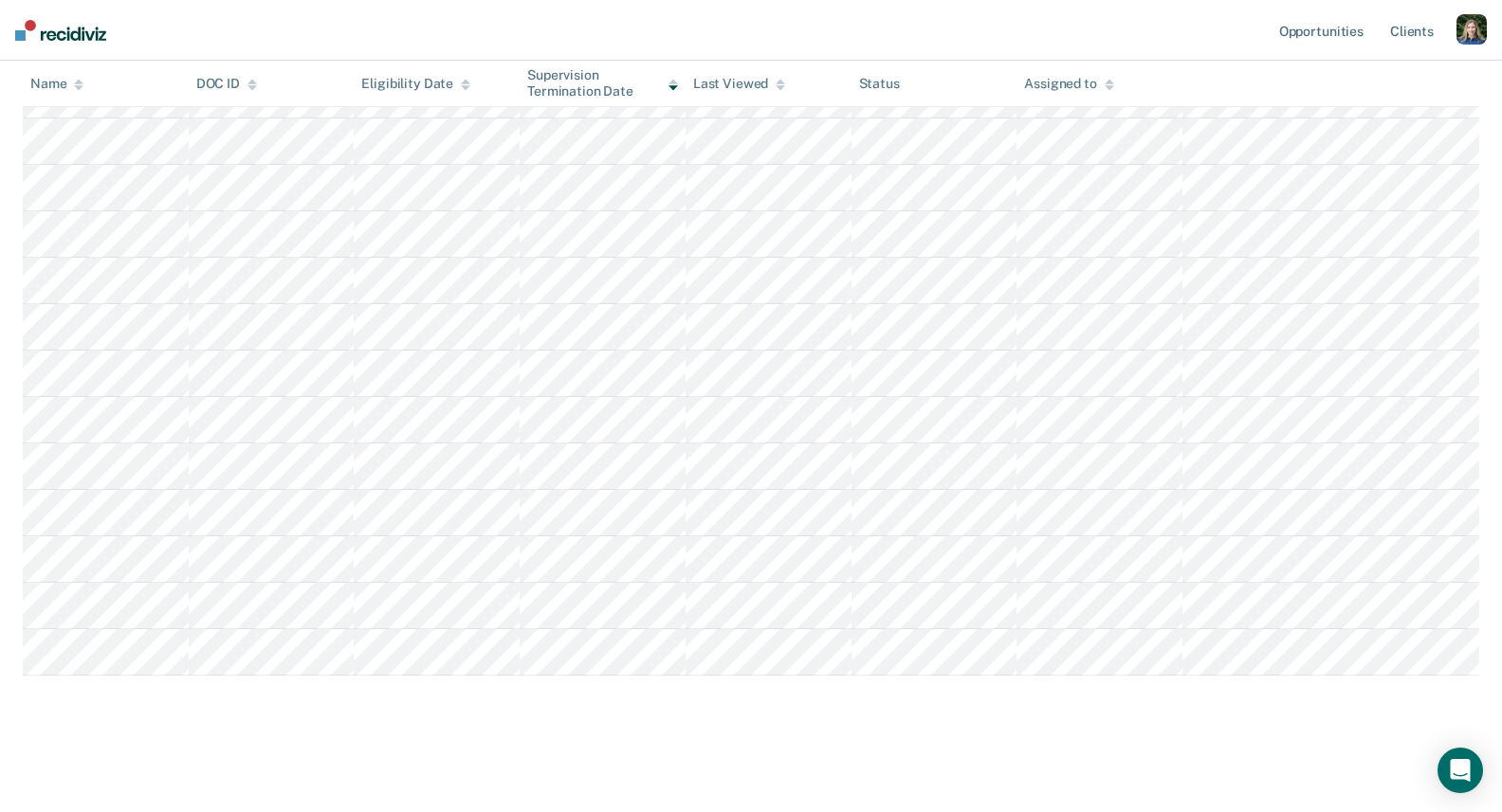
scroll to position [0, 0]
